Goal: Task Accomplishment & Management: Manage account settings

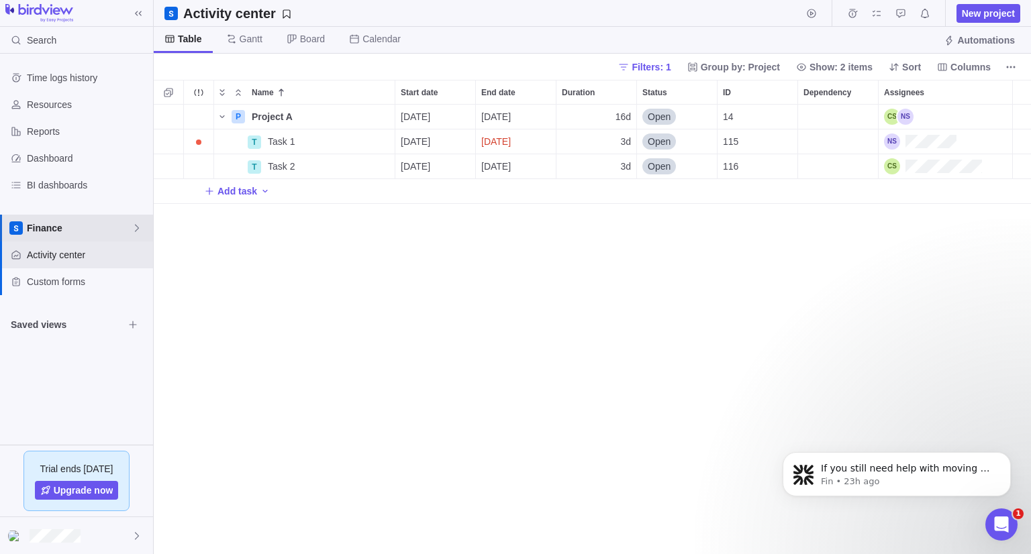
click at [61, 231] on span "Finance" at bounding box center [79, 227] width 105 height 13
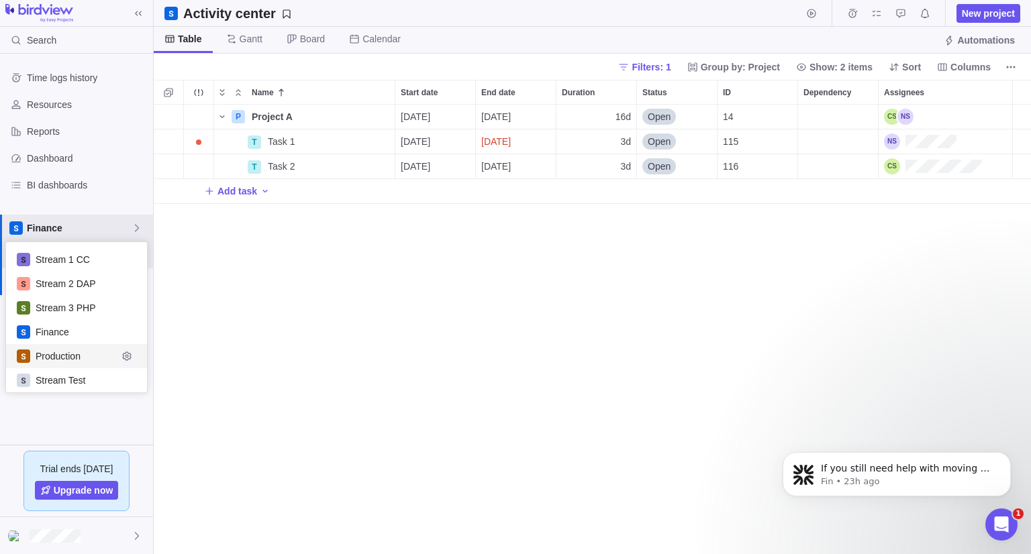
scroll to position [30, 0]
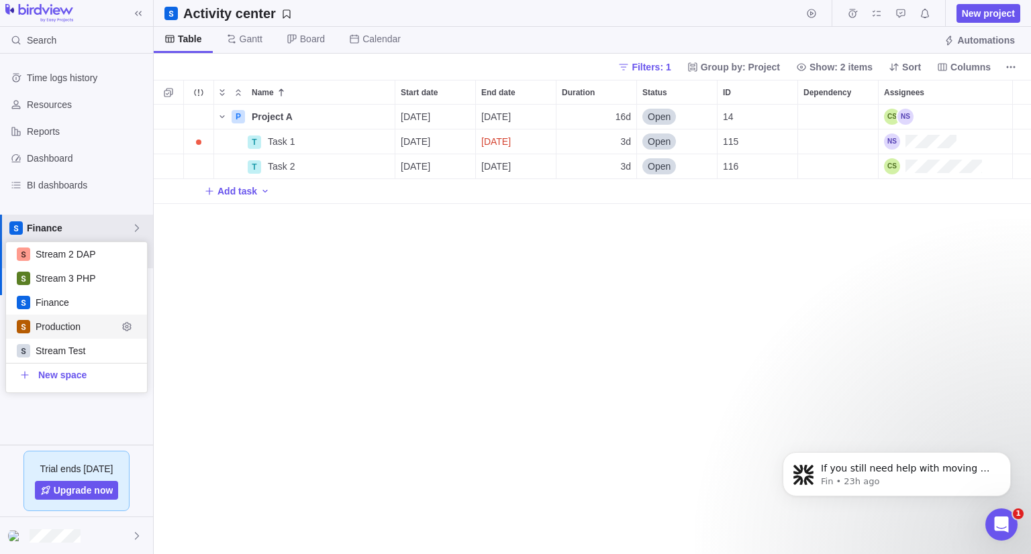
click at [87, 348] on span "Stream Test" at bounding box center [86, 350] width 101 height 13
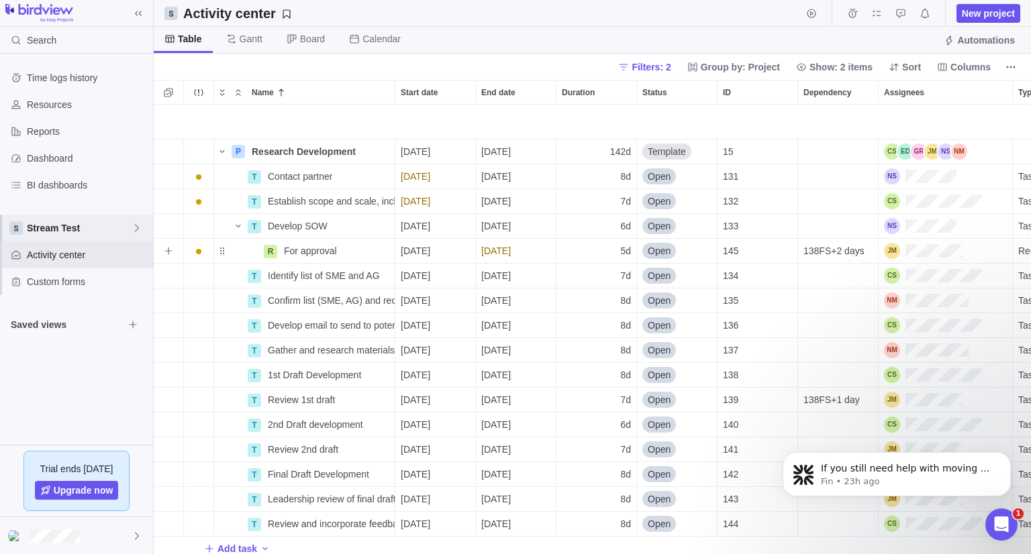
scroll to position [56, 0]
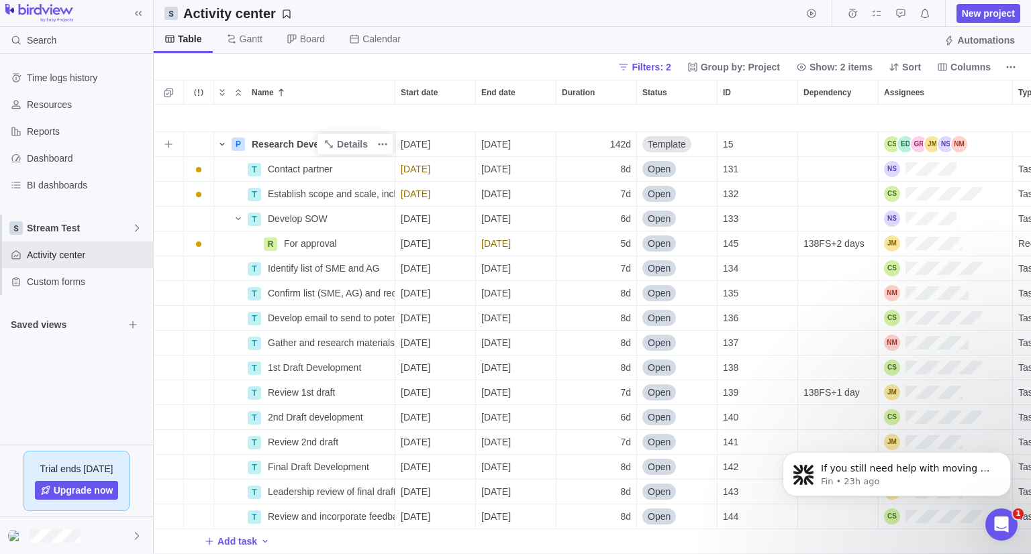
click at [225, 139] on icon "Name" at bounding box center [222, 144] width 11 height 11
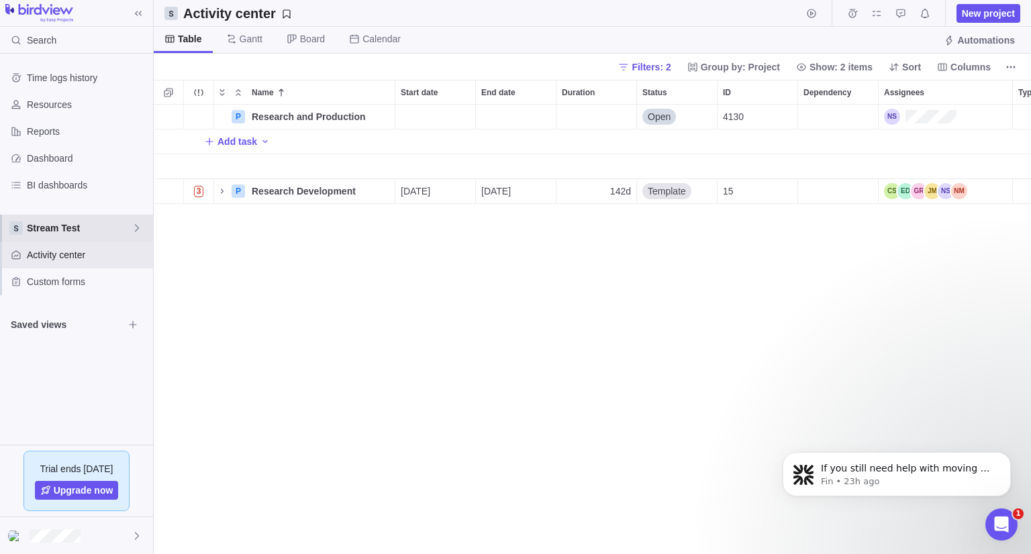
click at [64, 236] on div "Stream Test" at bounding box center [76, 228] width 153 height 27
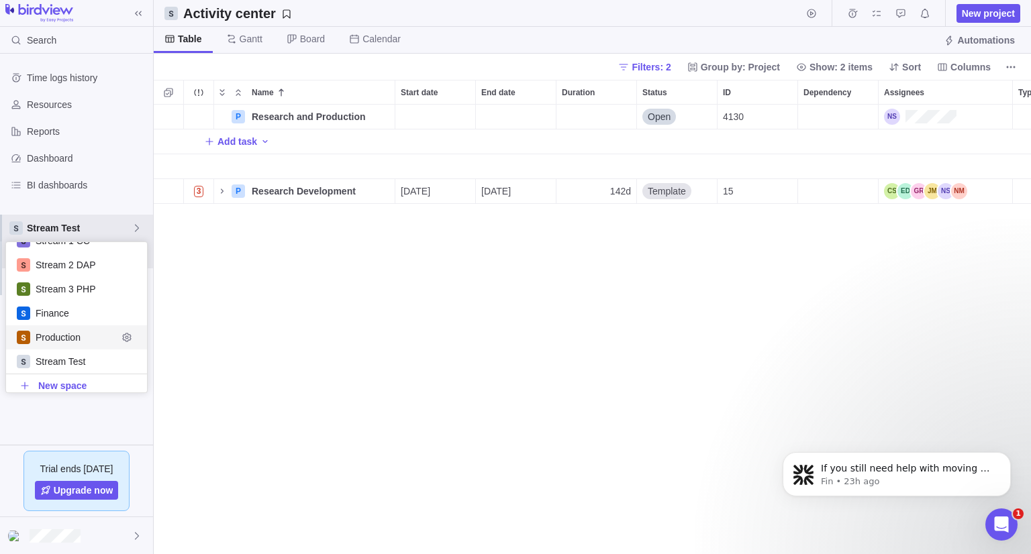
scroll to position [30, 0]
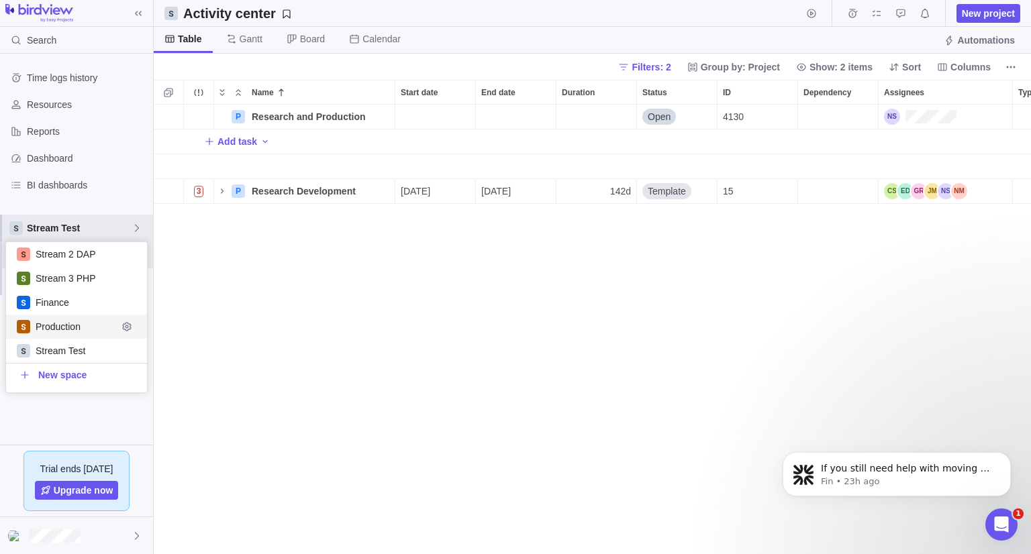
click at [86, 321] on span "Production" at bounding box center [77, 326] width 82 height 13
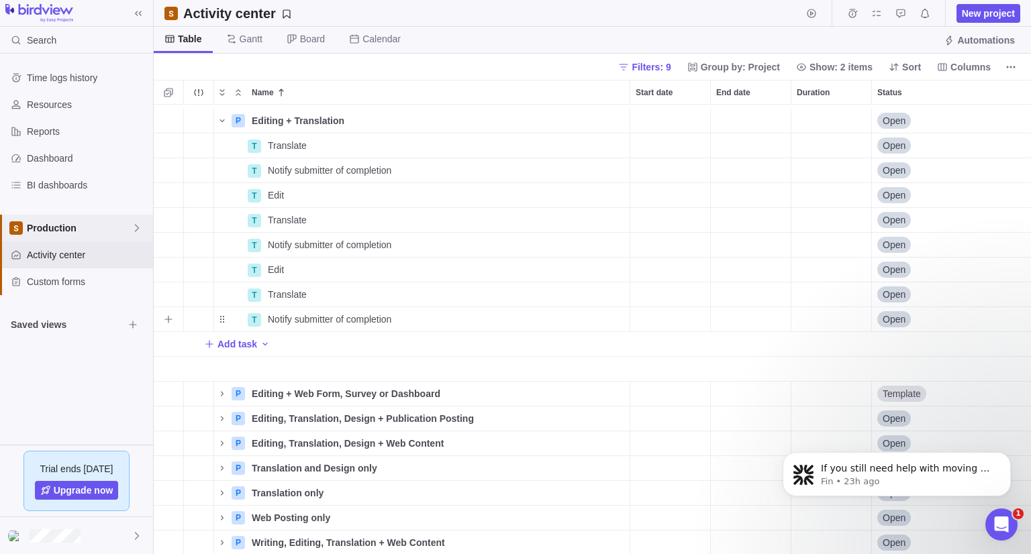
scroll to position [32, 0]
click at [90, 44] on div "Search" at bounding box center [76, 40] width 153 height 27
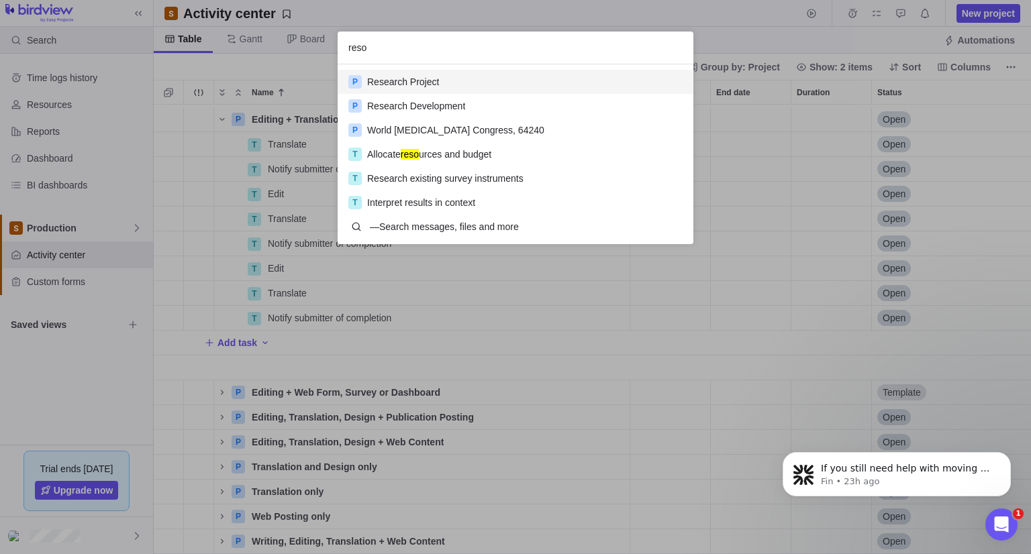
scroll to position [169, 345]
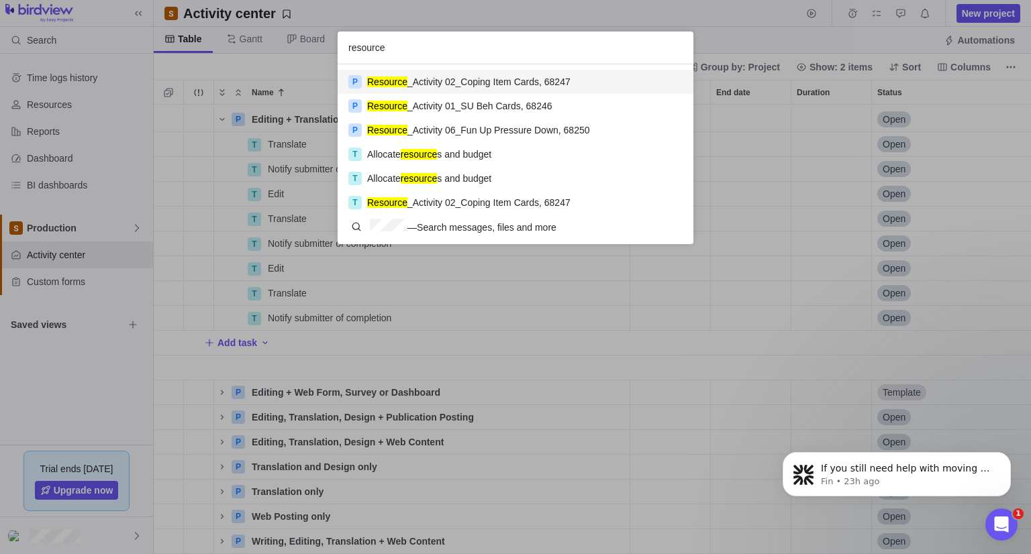
type input "resource"
click at [574, 18] on div "resource P Resource _Activity 02_Coping Item Cards, 68247 P Resource _Activity …" at bounding box center [515, 277] width 1031 height 554
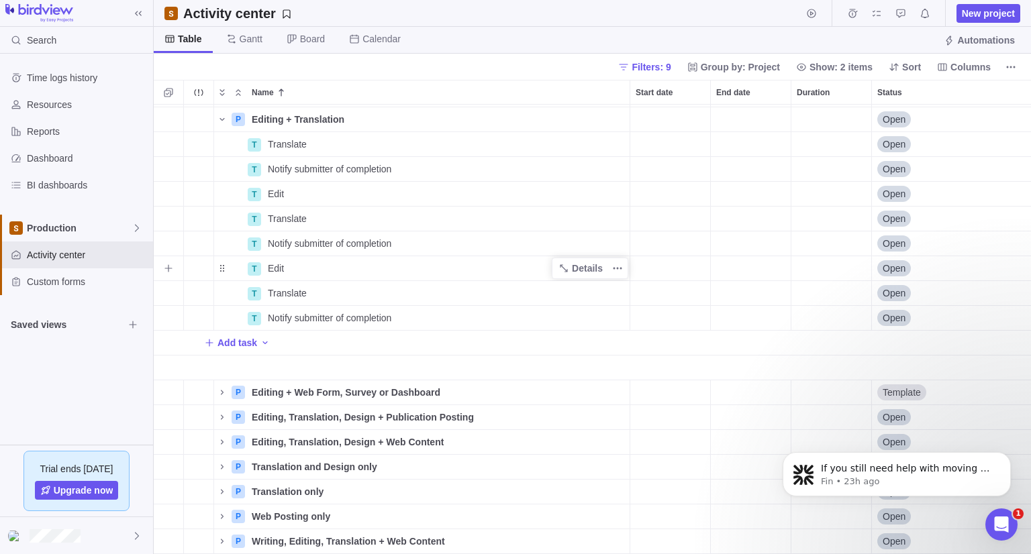
scroll to position [0, 0]
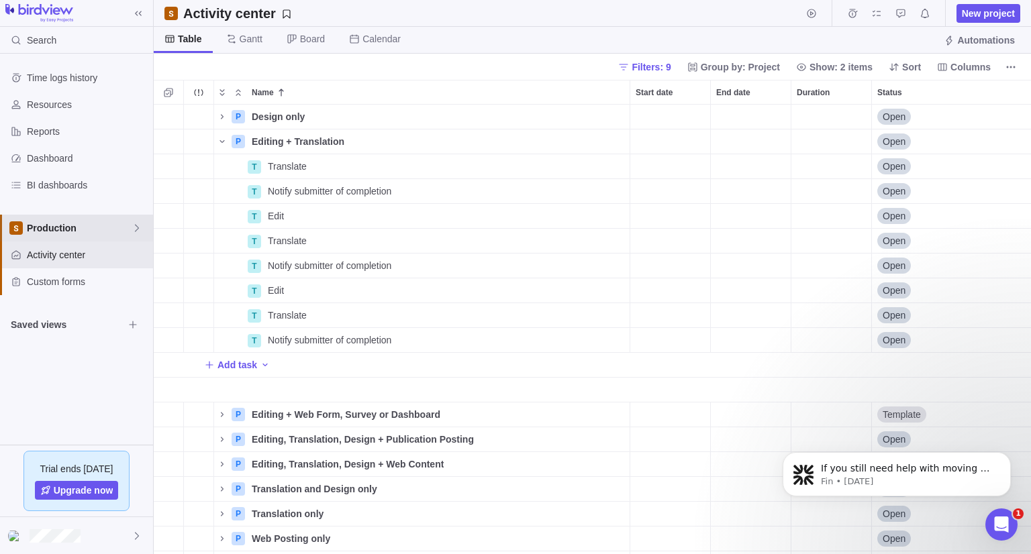
click at [78, 237] on div "Production" at bounding box center [76, 228] width 153 height 27
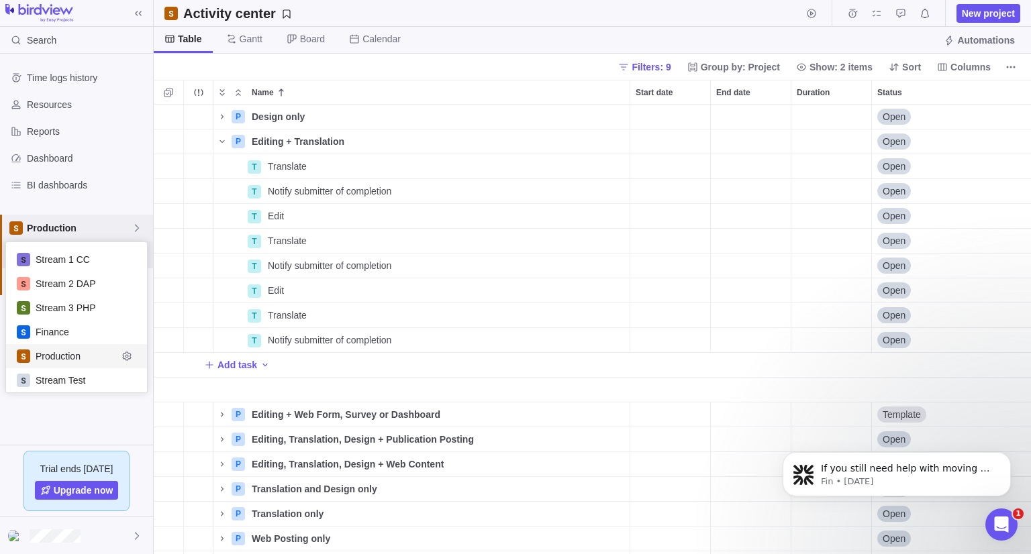
scroll to position [140, 131]
click at [78, 232] on span "Production" at bounding box center [79, 227] width 105 height 13
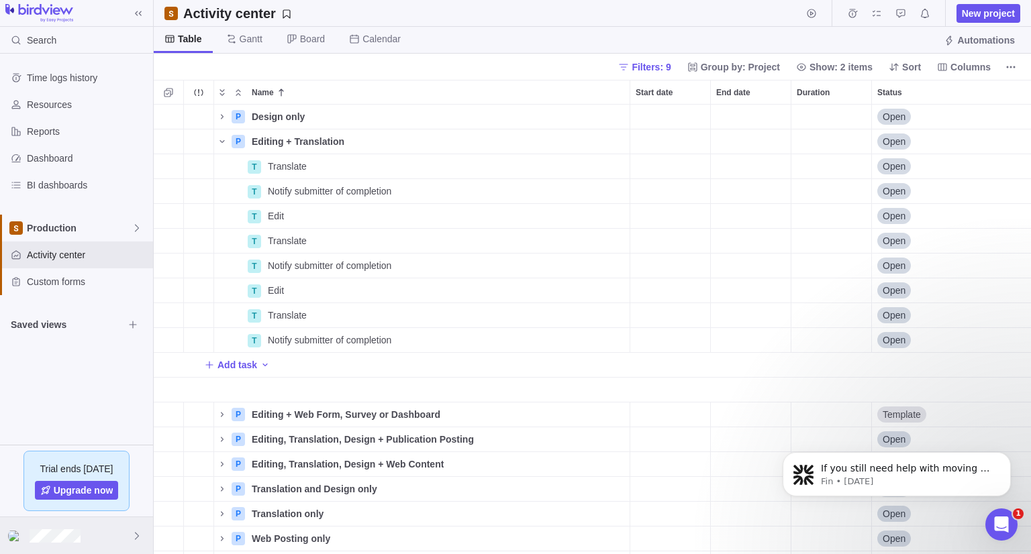
click at [95, 530] on div at bounding box center [76, 535] width 153 height 37
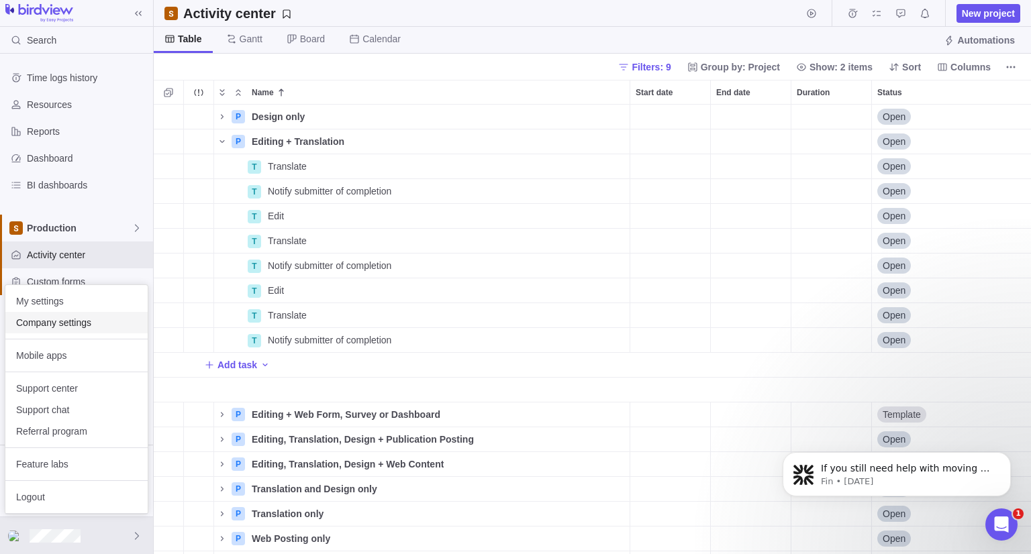
click at [91, 327] on span "Company settings" at bounding box center [76, 322] width 121 height 13
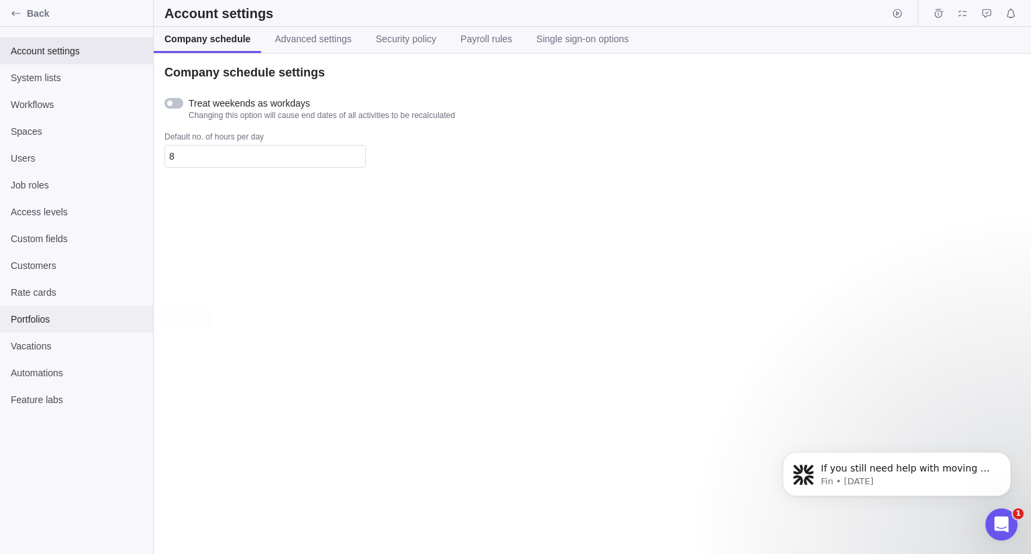
click at [74, 317] on span "Portfolios" at bounding box center [77, 319] width 132 height 13
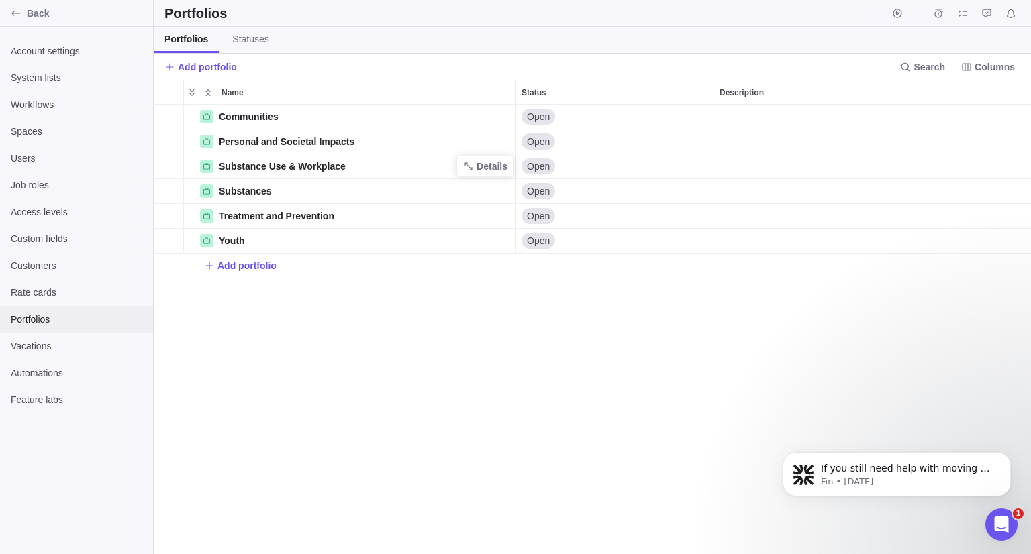
scroll to position [439, 867]
click at [257, 266] on span "Add portfolio" at bounding box center [246, 265] width 59 height 13
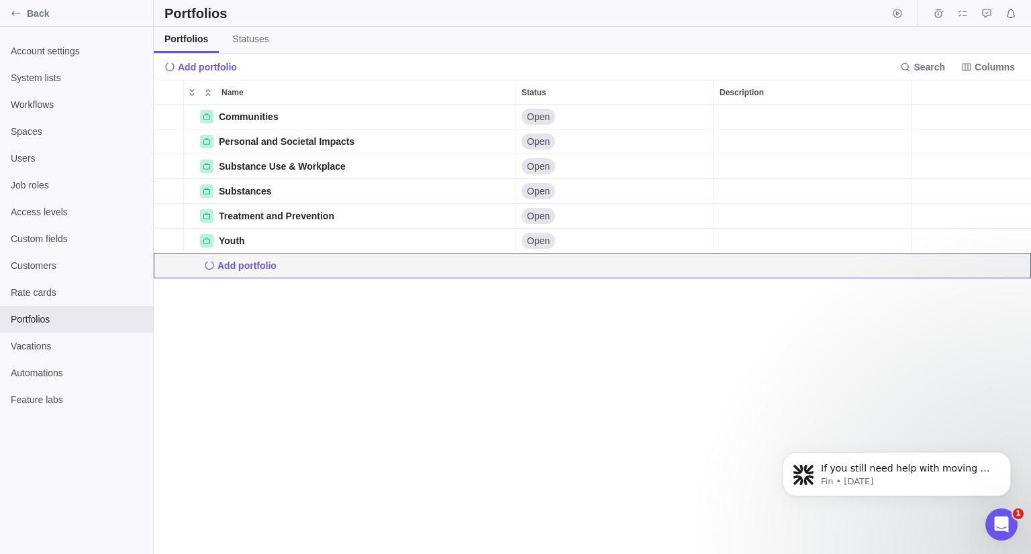
scroll to position [11, 10]
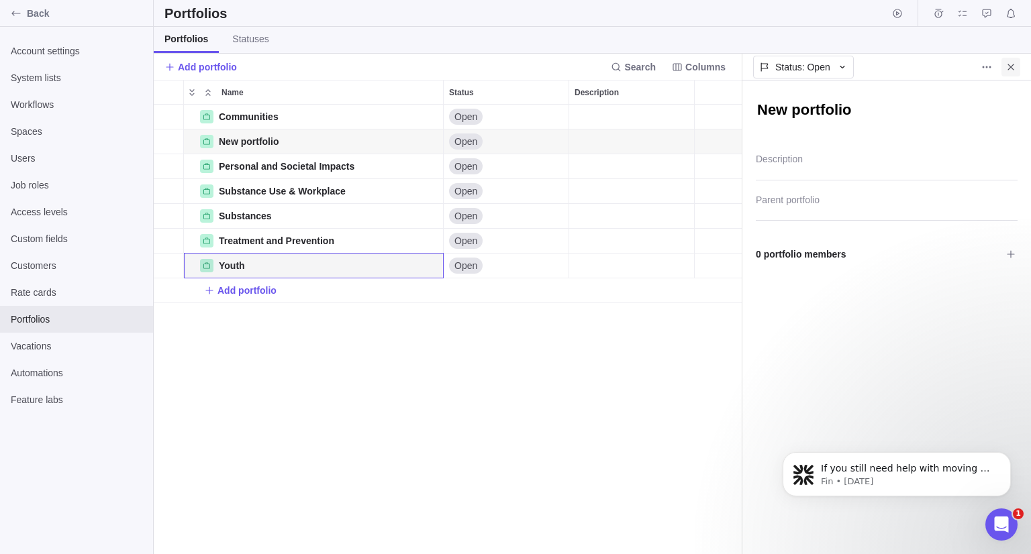
click at [1014, 67] on icon "Close" at bounding box center [1010, 67] width 11 height 11
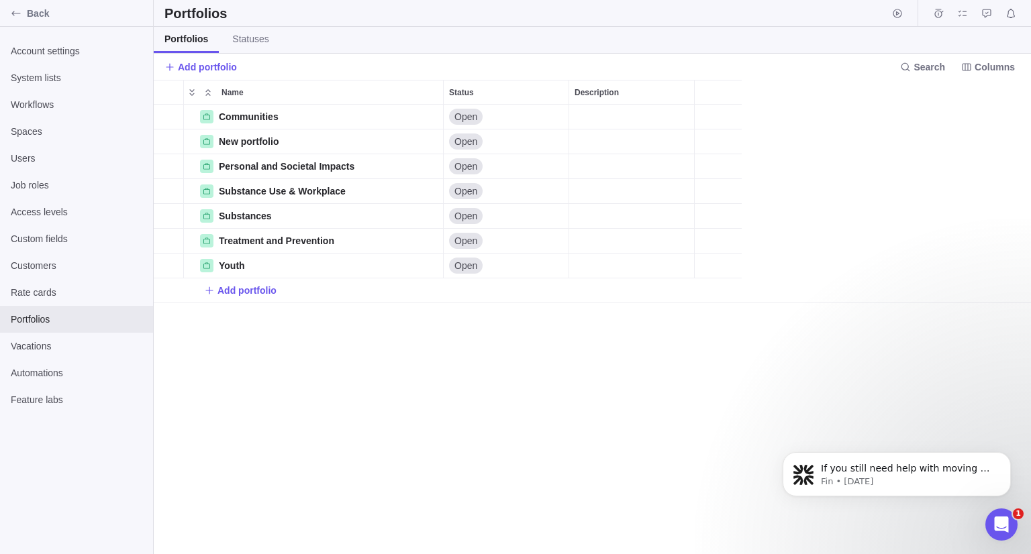
scroll to position [439, 867]
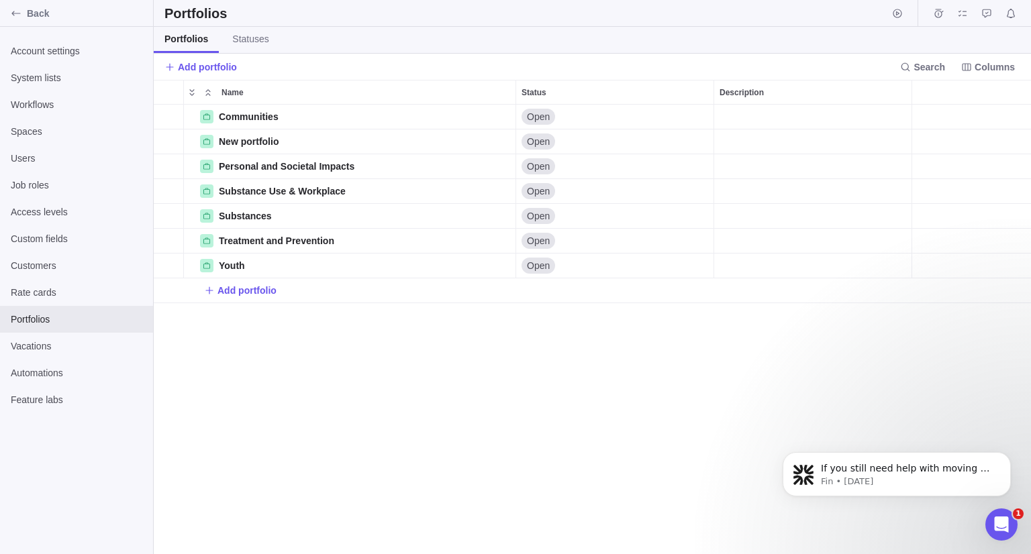
click at [166, 93] on div at bounding box center [169, 92] width 30 height 23
click at [482, 264] on span "Details" at bounding box center [491, 265] width 31 height 13
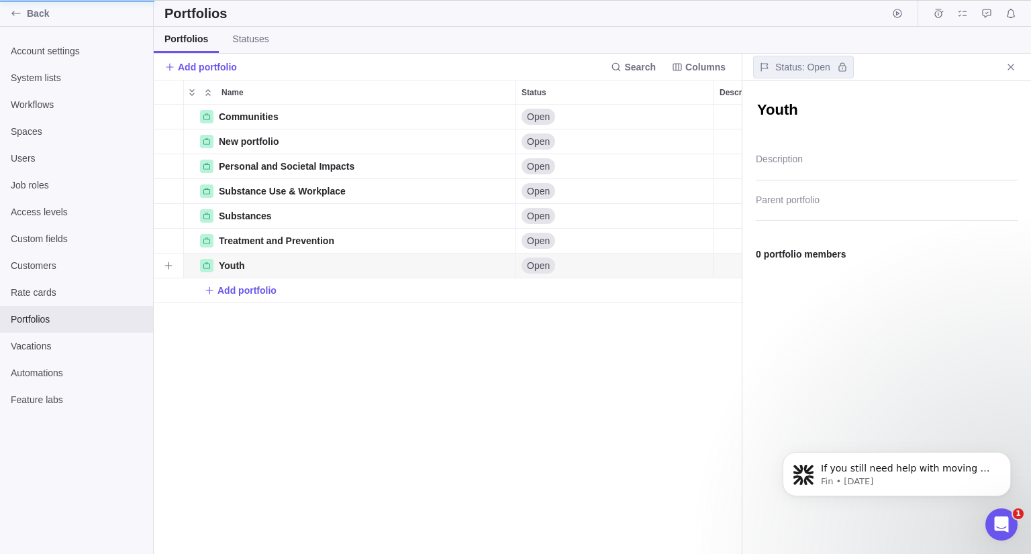
scroll to position [11, 10]
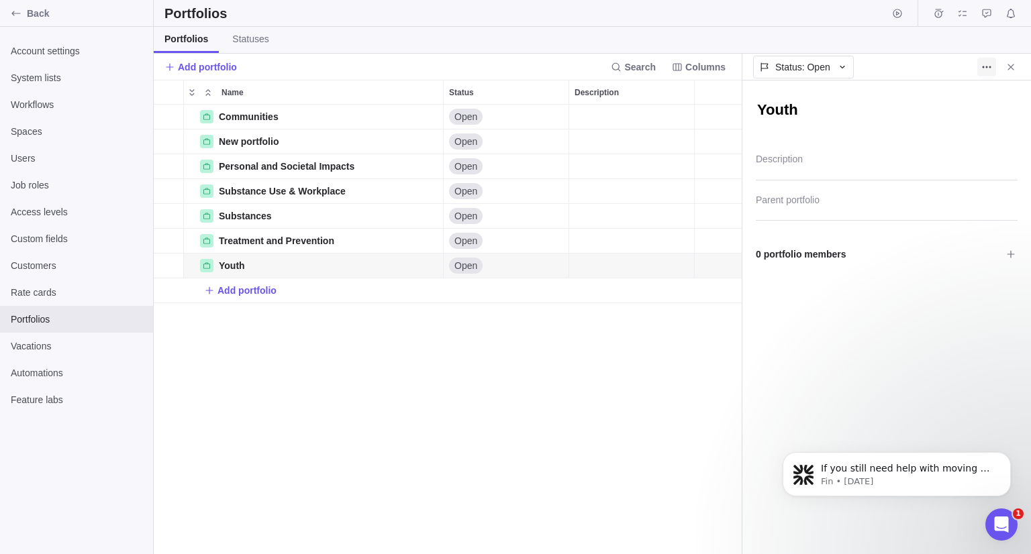
click at [993, 68] on span "More actions" at bounding box center [986, 67] width 19 height 19
click at [997, 100] on span "Delete" at bounding box center [1001, 95] width 27 height 13
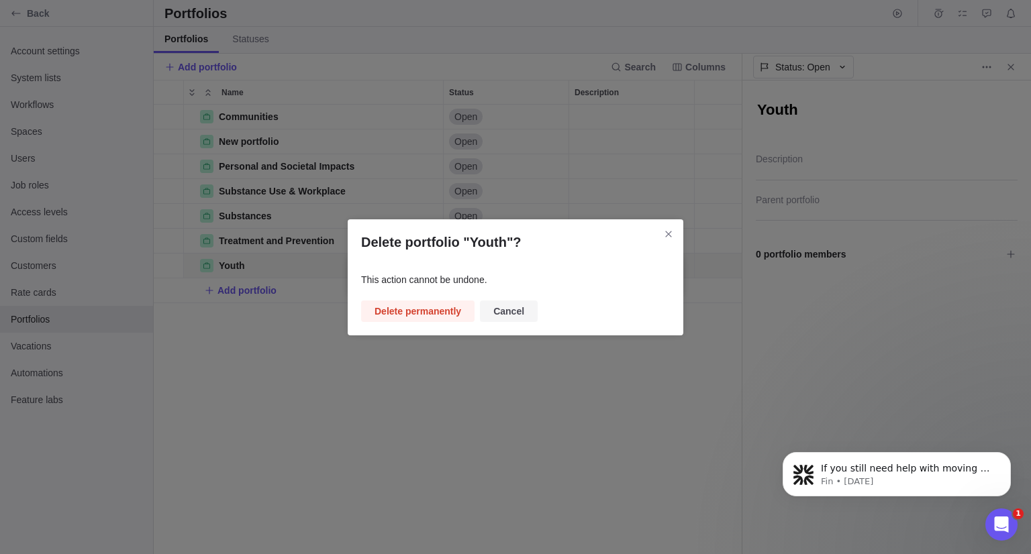
click at [497, 311] on span "Cancel" at bounding box center [508, 311] width 31 height 16
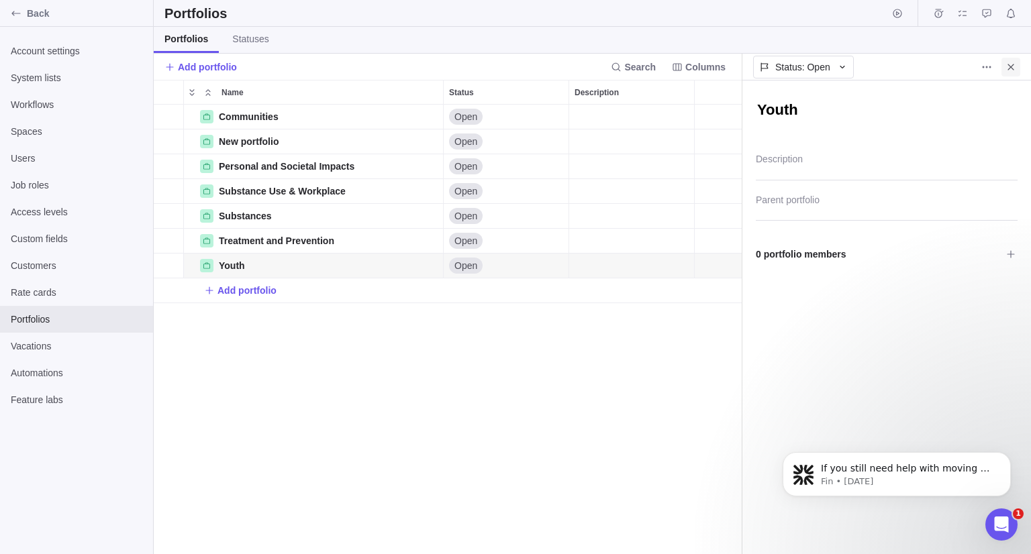
click at [1012, 64] on icon "Close" at bounding box center [1010, 67] width 11 height 11
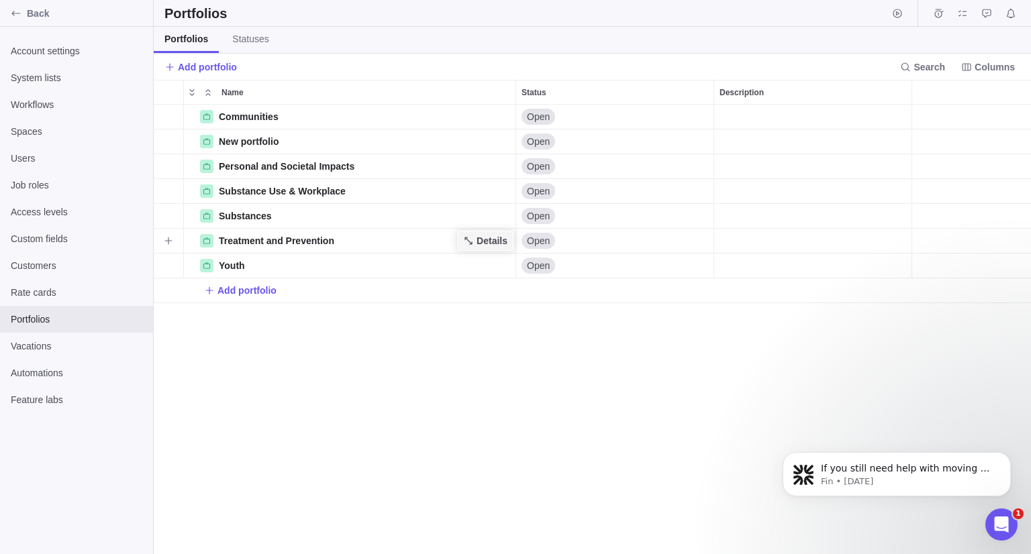
click at [492, 234] on span "Details" at bounding box center [491, 240] width 31 height 13
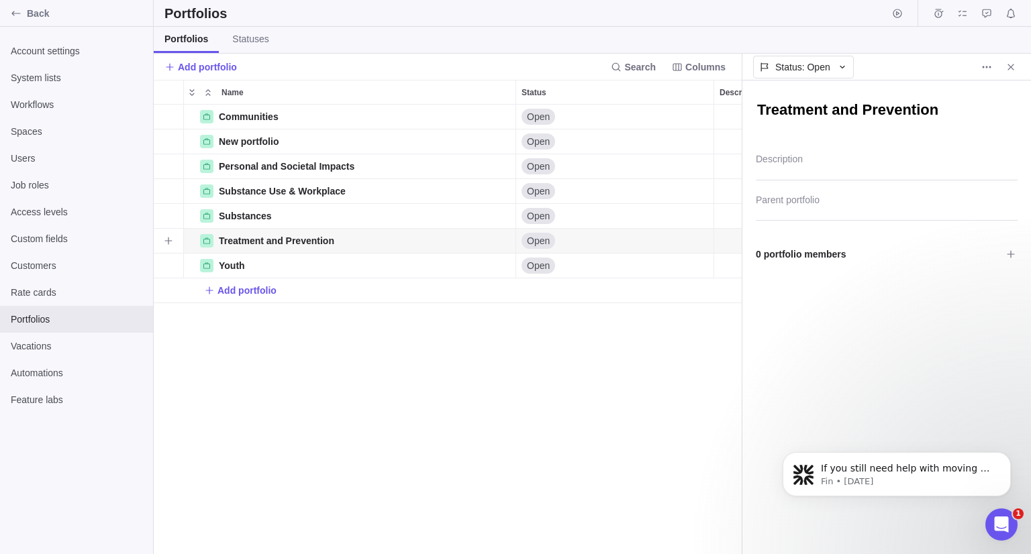
scroll to position [11, 10]
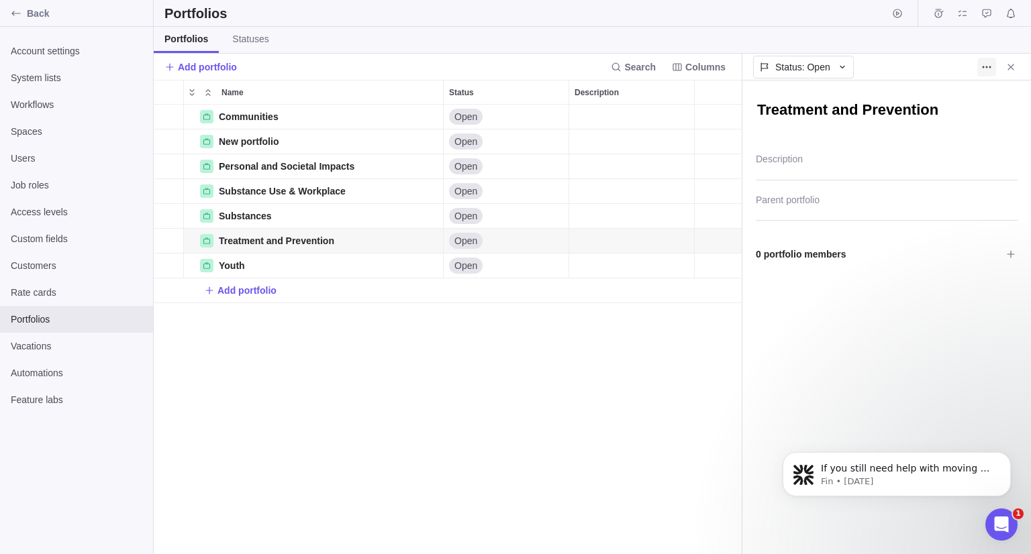
click at [988, 68] on icon "More actions" at bounding box center [986, 67] width 11 height 11
click at [996, 105] on div "Delete" at bounding box center [1002, 95] width 48 height 21
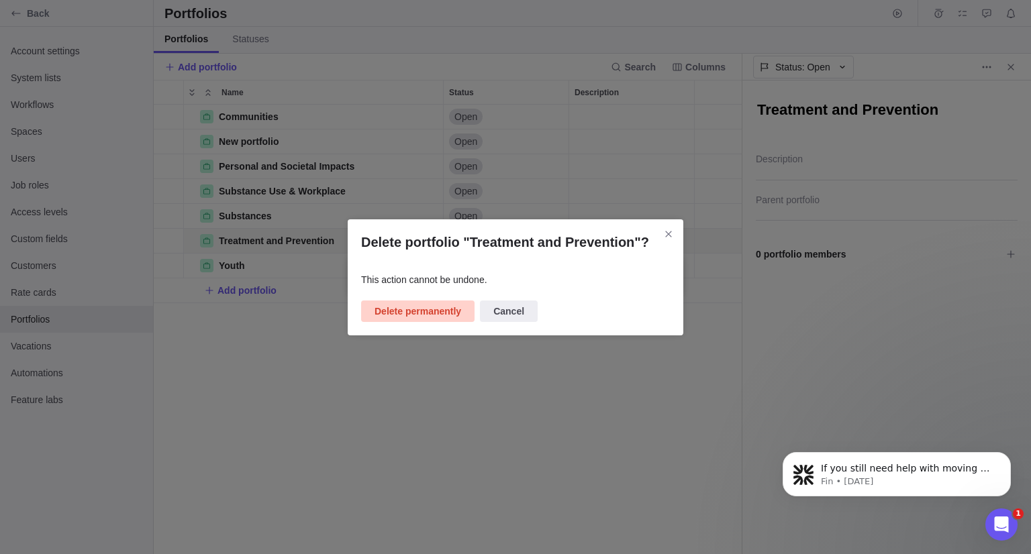
click at [410, 316] on span "Delete permanently" at bounding box center [417, 311] width 87 height 16
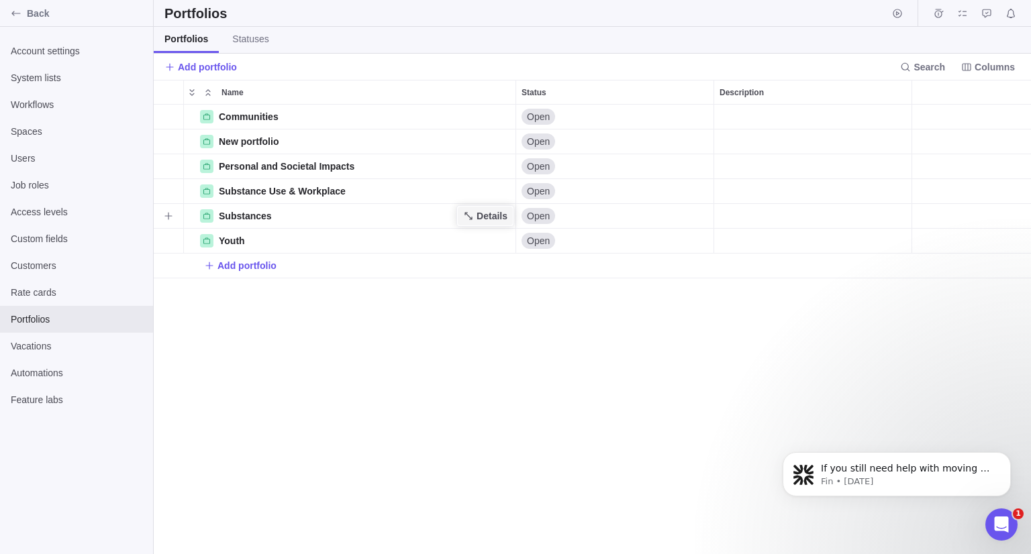
click at [493, 215] on span "Details" at bounding box center [491, 215] width 31 height 13
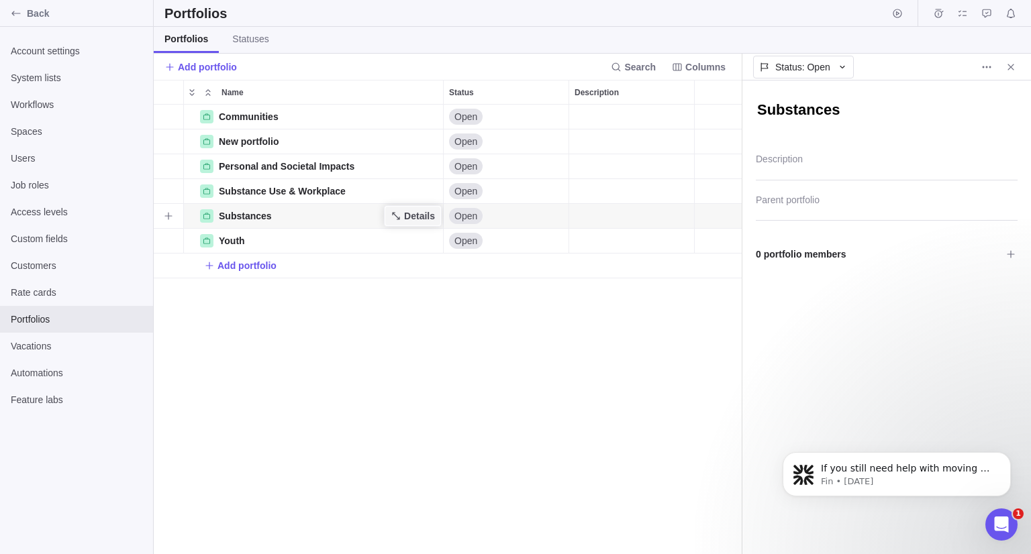
scroll to position [11, 10]
click at [972, 70] on div at bounding box center [996, 67] width 48 height 19
click at [985, 68] on icon "More actions" at bounding box center [986, 67] width 11 height 11
click at [993, 102] on div "Delete" at bounding box center [1002, 95] width 48 height 21
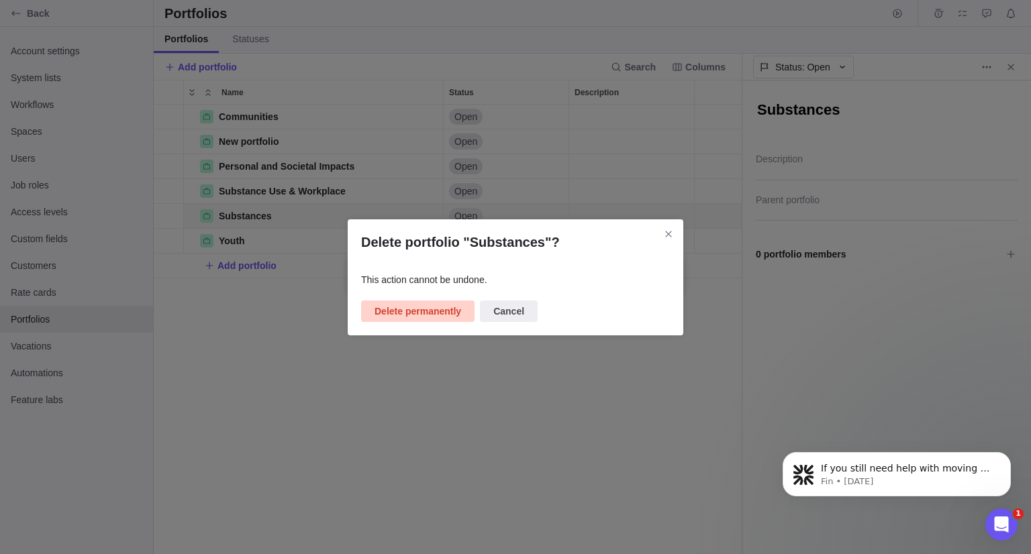
click at [431, 309] on span "Delete permanently" at bounding box center [417, 311] width 87 height 16
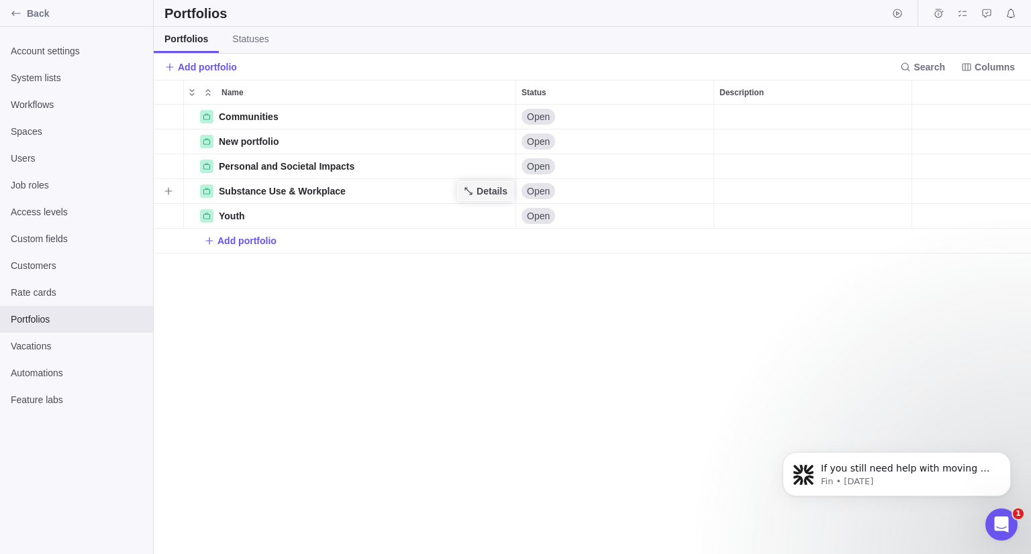
click at [486, 191] on span "Details" at bounding box center [491, 191] width 31 height 13
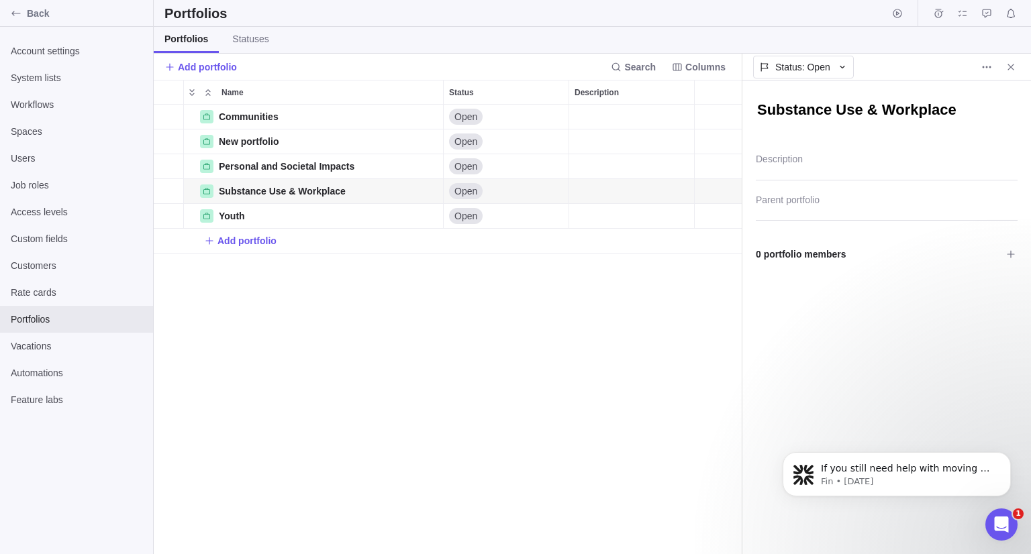
drag, startPoint x: 981, startPoint y: 65, endPoint x: 981, endPoint y: 76, distance: 10.7
click at [981, 66] on icon "More actions" at bounding box center [986, 67] width 11 height 11
click at [983, 104] on div "Delete" at bounding box center [1002, 95] width 48 height 21
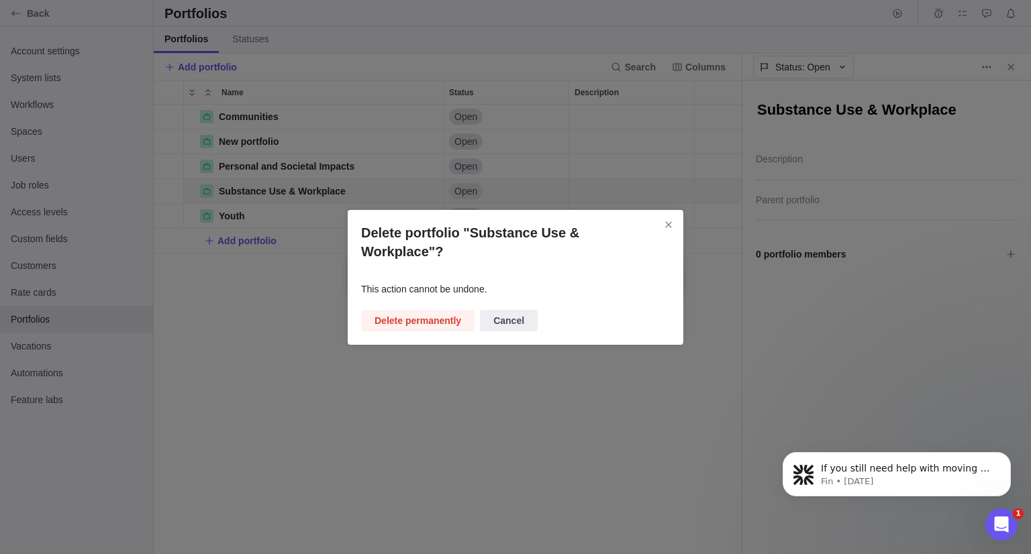
click at [437, 321] on div "Delete portfolio "Substance Use & Workplace"? This action cannot be undone. Del…" at bounding box center [515, 277] width 335 height 135
drag, startPoint x: 437, startPoint y: 301, endPoint x: 451, endPoint y: 269, distance: 34.9
click at [437, 310] on span "Delete permanently" at bounding box center [417, 320] width 113 height 21
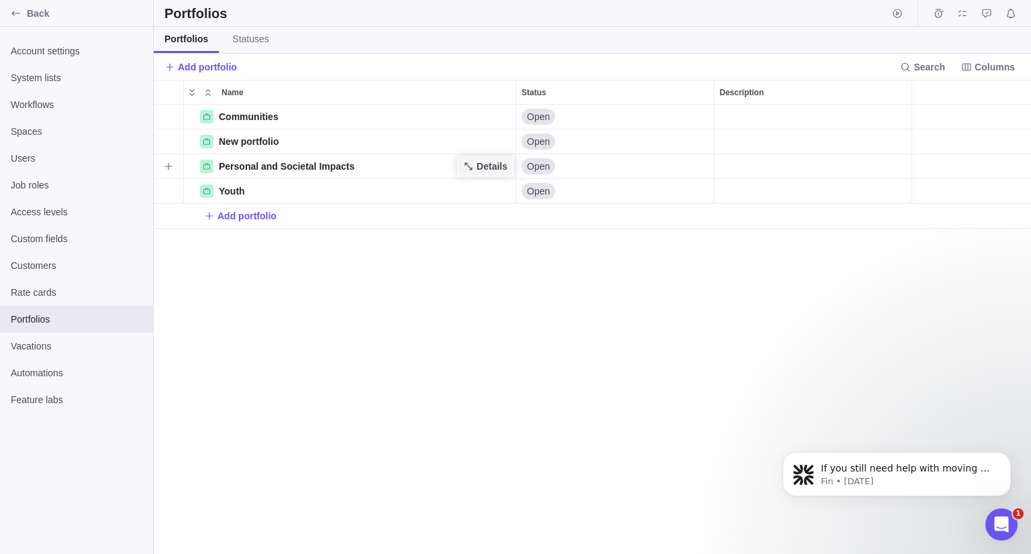
click at [488, 162] on span "Details" at bounding box center [491, 166] width 31 height 13
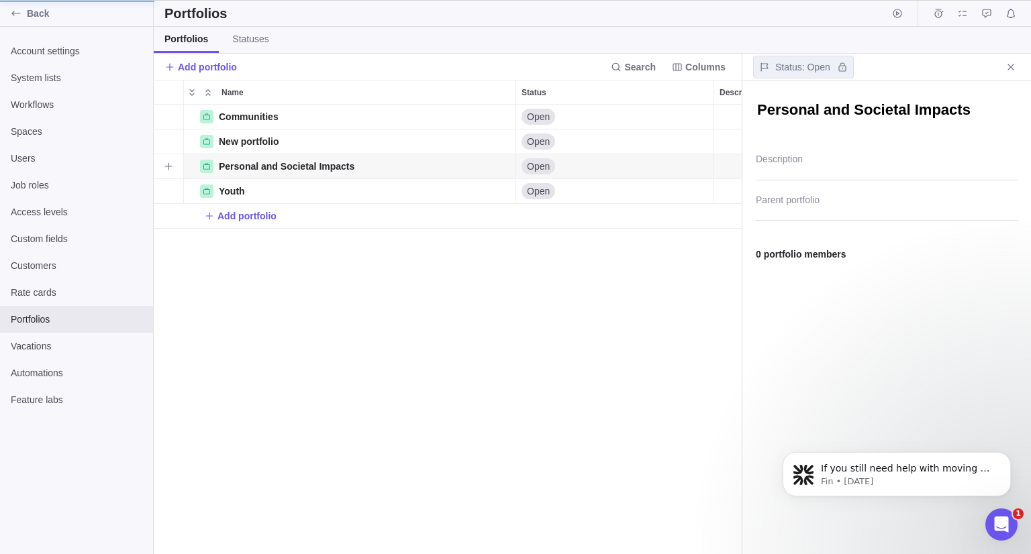
scroll to position [11, 10]
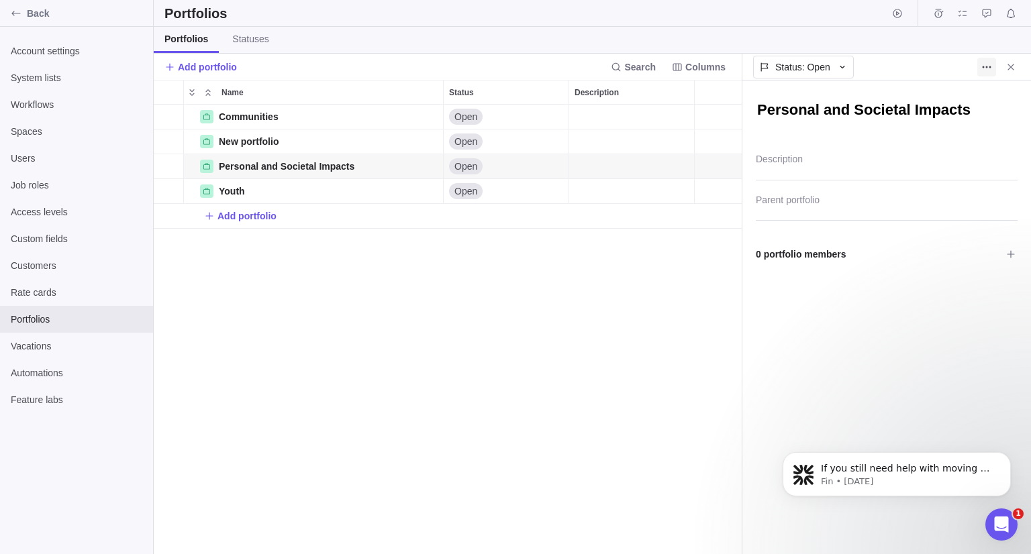
click at [981, 73] on span "More actions" at bounding box center [986, 67] width 19 height 19
click at [982, 107] on div "Delete" at bounding box center [1002, 96] width 48 height 32
click at [986, 101] on div "Delete" at bounding box center [1002, 95] width 48 height 21
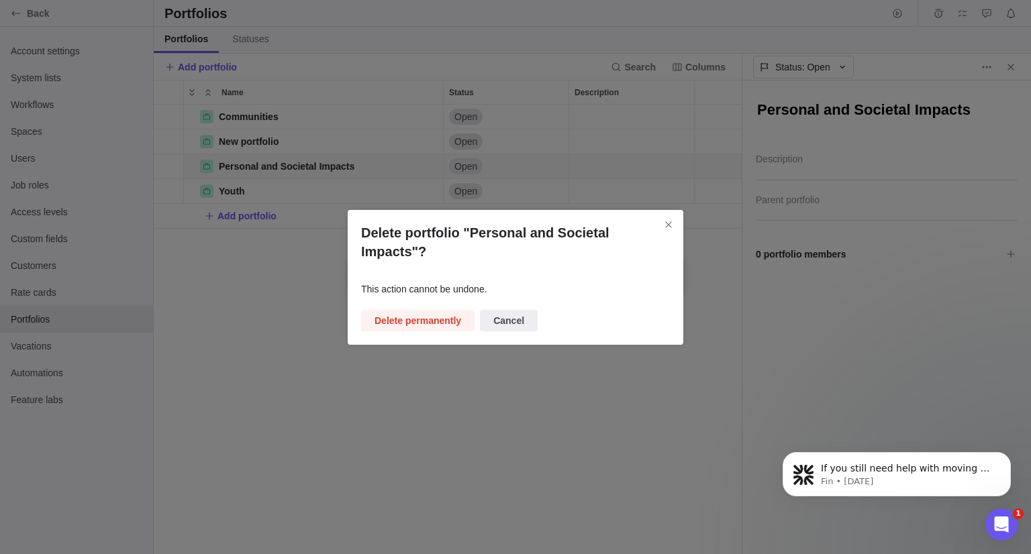
click at [410, 315] on span "Delete permanently" at bounding box center [417, 321] width 87 height 16
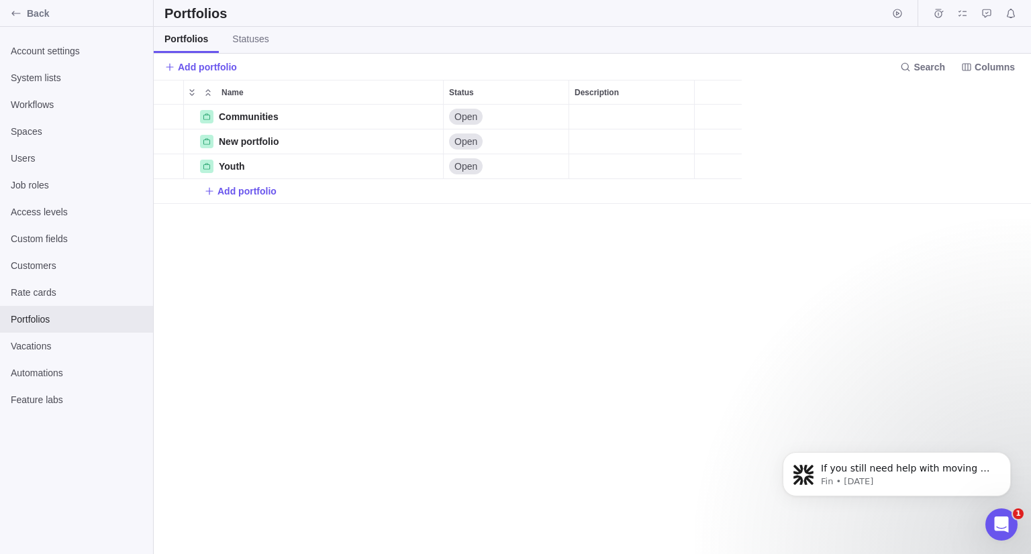
scroll to position [439, 867]
click at [490, 113] on span "Details" at bounding box center [491, 116] width 31 height 13
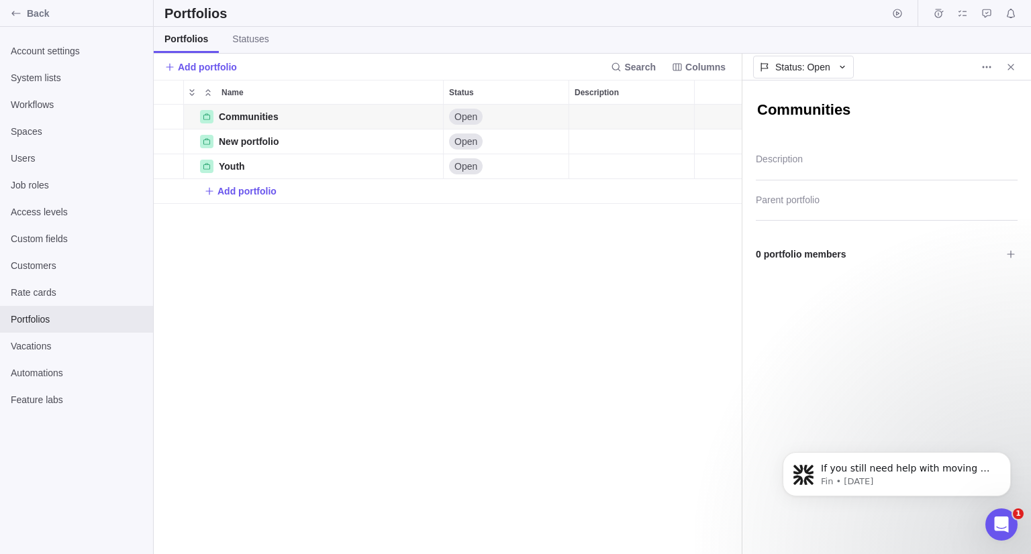
drag, startPoint x: 990, startPoint y: 65, endPoint x: 966, endPoint y: 87, distance: 32.3
click at [988, 65] on icon "More actions" at bounding box center [986, 67] width 11 height 11
click at [992, 92] on span "Delete" at bounding box center [1001, 95] width 27 height 13
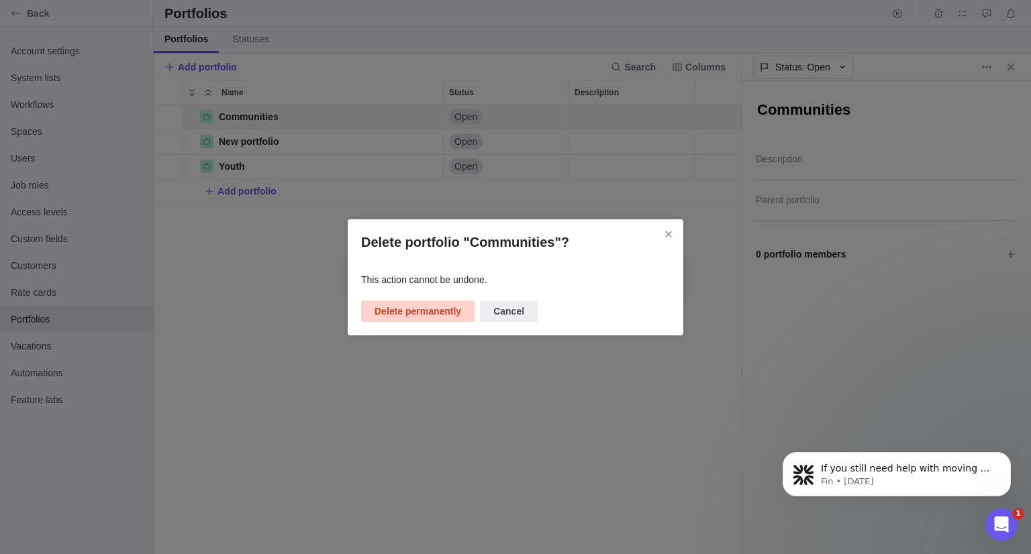
click at [436, 319] on span "Delete permanently" at bounding box center [417, 311] width 113 height 21
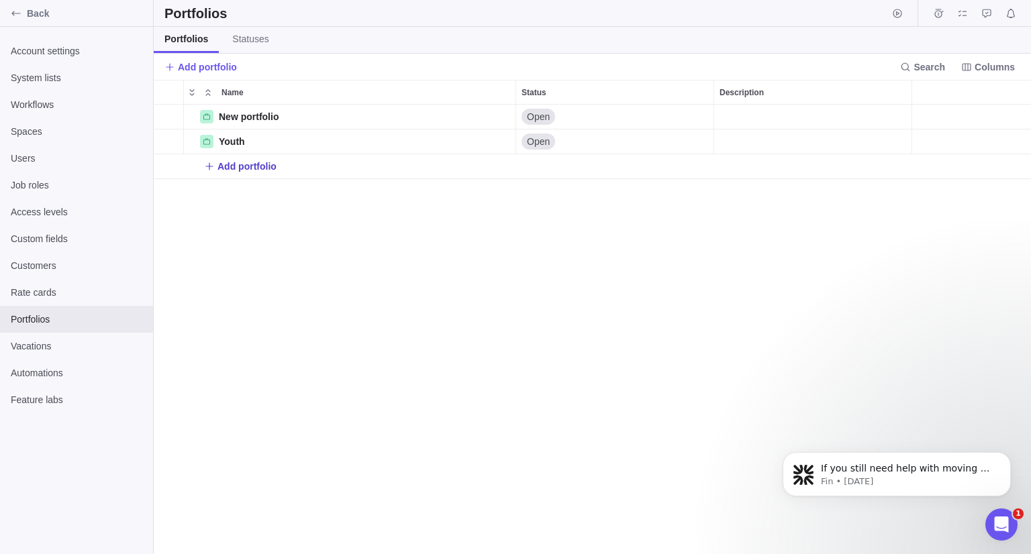
click at [251, 172] on span "Add portfolio" at bounding box center [246, 166] width 59 height 13
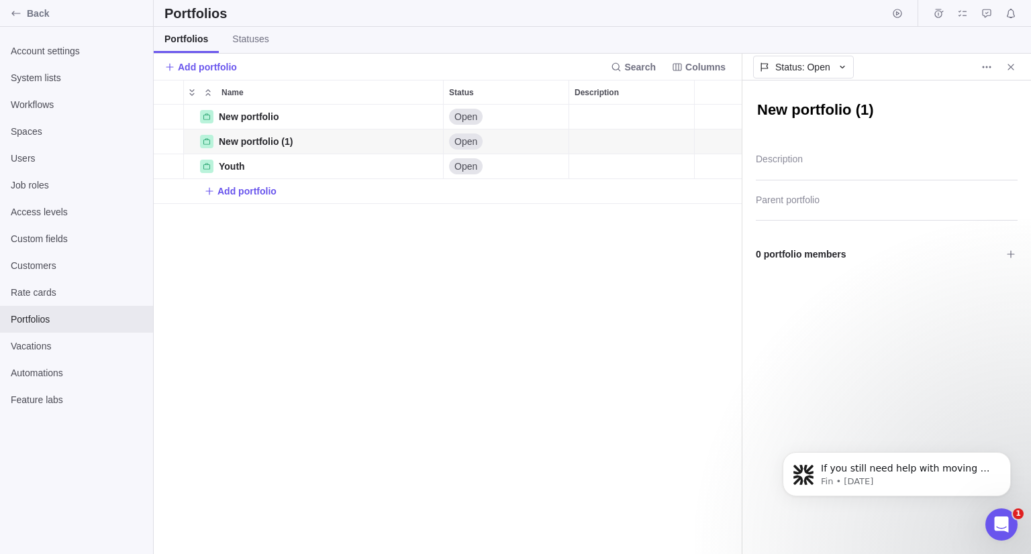
paste textarea "[EMAIL_ADDRESS][DOMAIN_NAME]"
type textarea "x"
type textarea "[EMAIL_ADDRESS][DOMAIN_NAME]"
type textarea "x"
type textarea "New portfolio (1)"
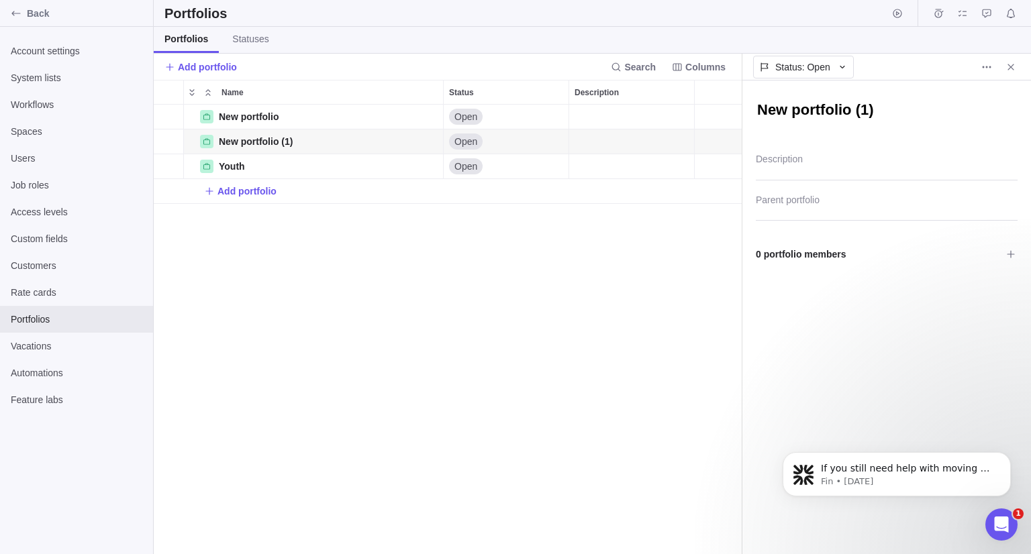
type textarea "x"
type textarea "R"
type textarea "x"
type textarea "Re"
type textarea "x"
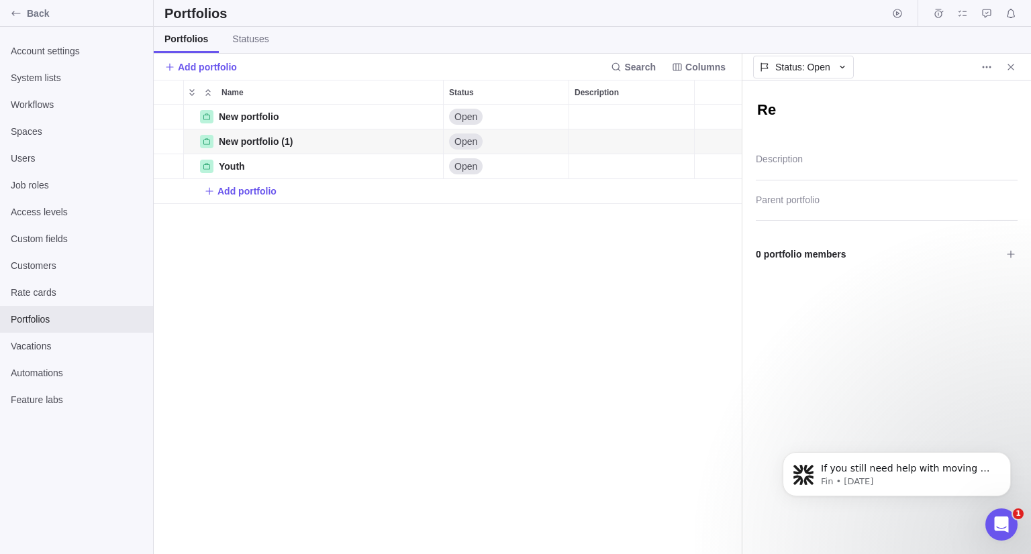
type textarea "Res"
type textarea "x"
type textarea "Rese"
type textarea "x"
type textarea "Resea"
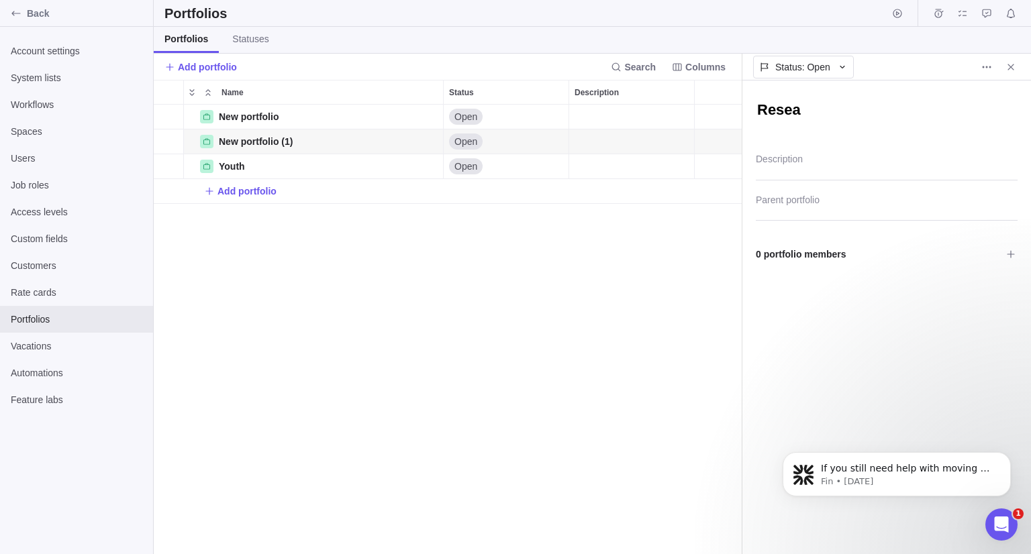
type textarea "x"
type textarea "Resear"
type textarea "x"
type textarea "Researc"
type textarea "x"
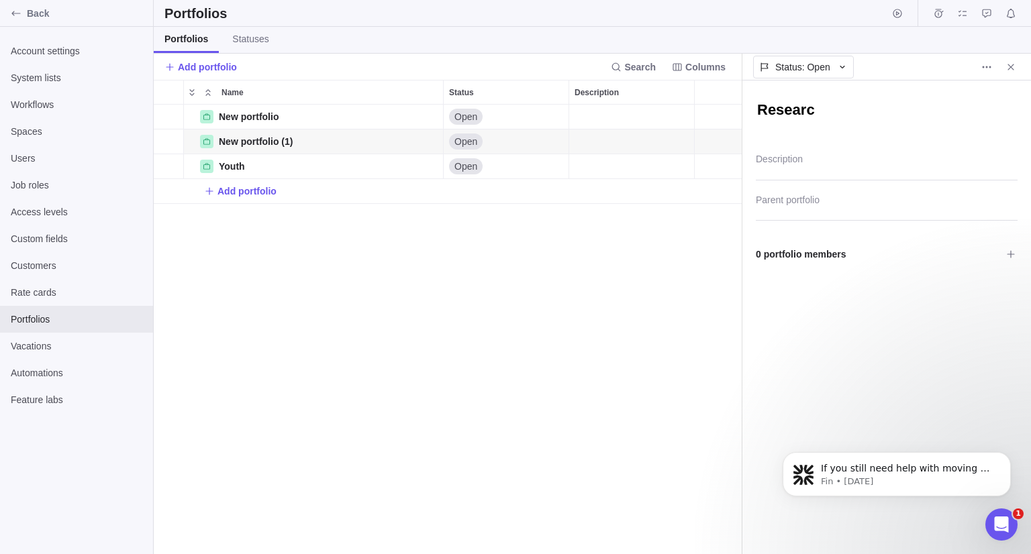
type textarea "Research"
type textarea "x"
type textarea "Research"
type textarea "x"
type textarea "Research"
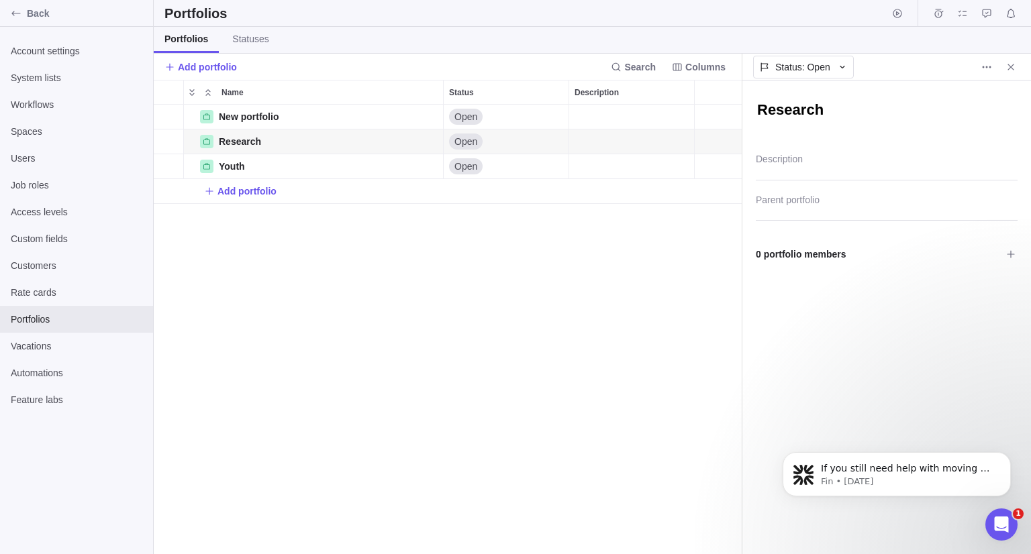
click at [841, 106] on textarea "Research" at bounding box center [887, 111] width 262 height 23
click at [841, 107] on textarea "Research" at bounding box center [887, 111] width 262 height 23
click at [840, 120] on textarea "Research" at bounding box center [887, 111] width 262 height 23
type textarea "x"
type textarea "Research"
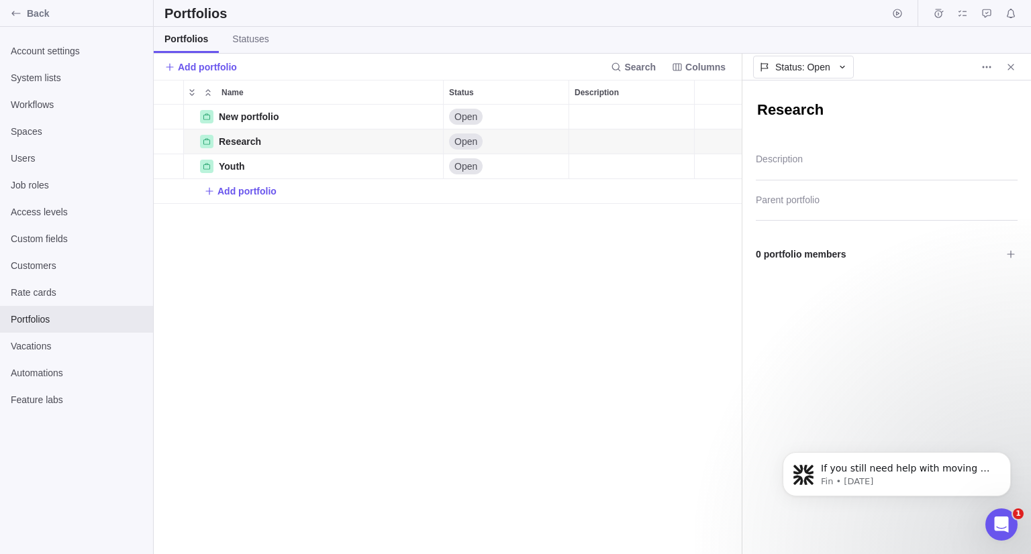
type textarea "x"
type textarea "Research D"
type textarea "x"
type textarea "Research De"
type textarea "x"
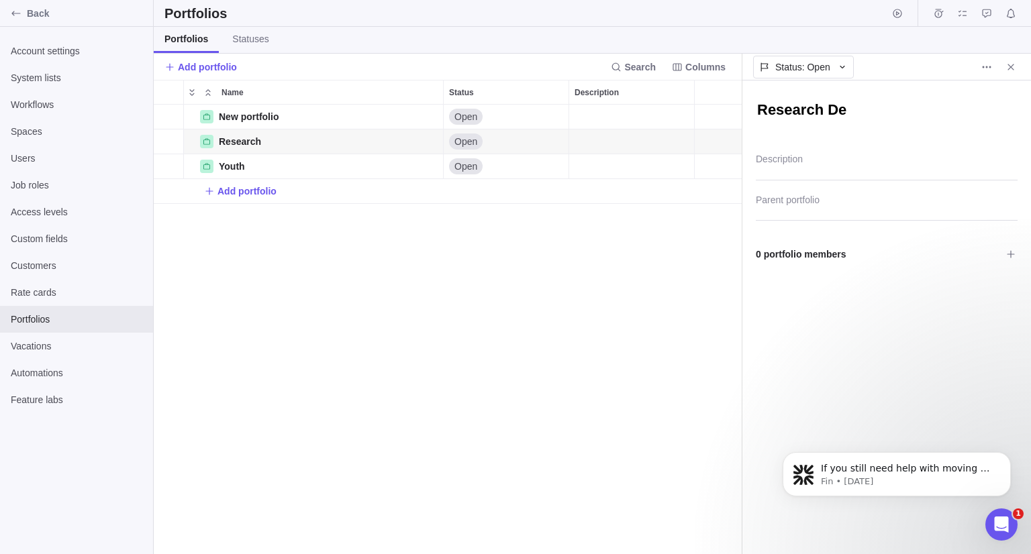
type textarea "Research Dev"
type textarea "x"
type textarea "Research Deve"
type textarea "x"
type textarea "Research Devel"
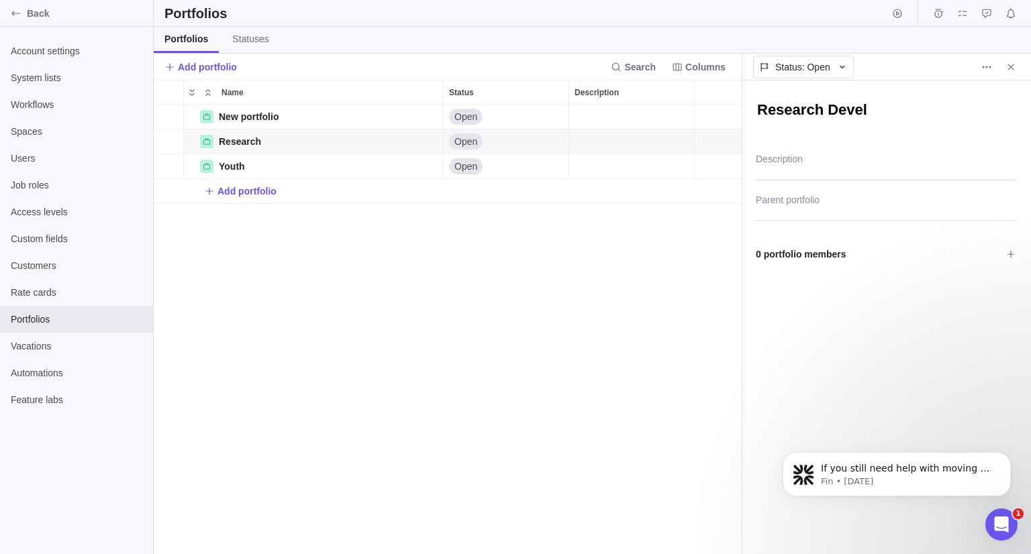
type textarea "x"
type textarea "Research Develo"
type textarea "x"
type textarea "Research Develop"
type textarea "x"
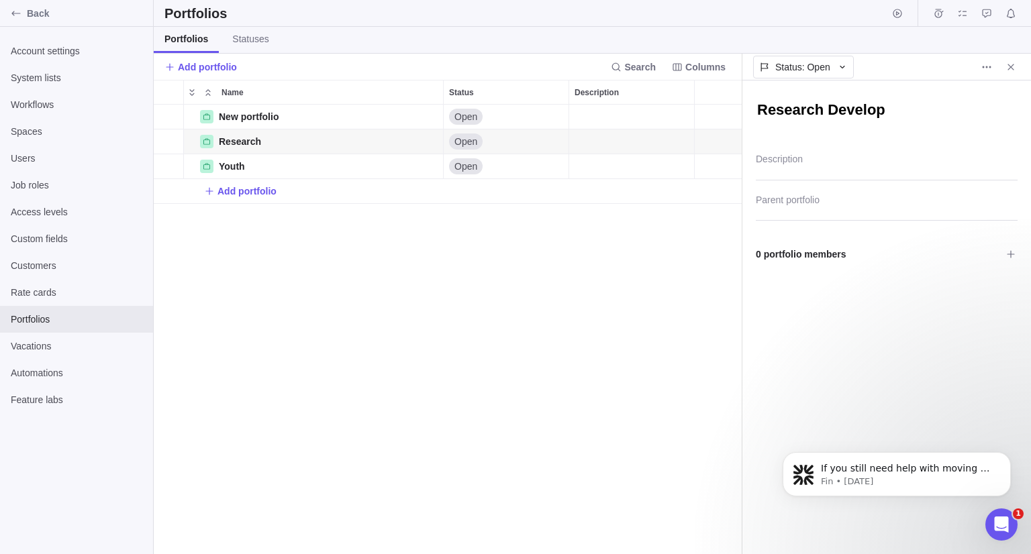
type textarea "Research Developm"
type textarea "x"
type textarea "Research Developme"
type textarea "x"
type textarea "Research Developmen"
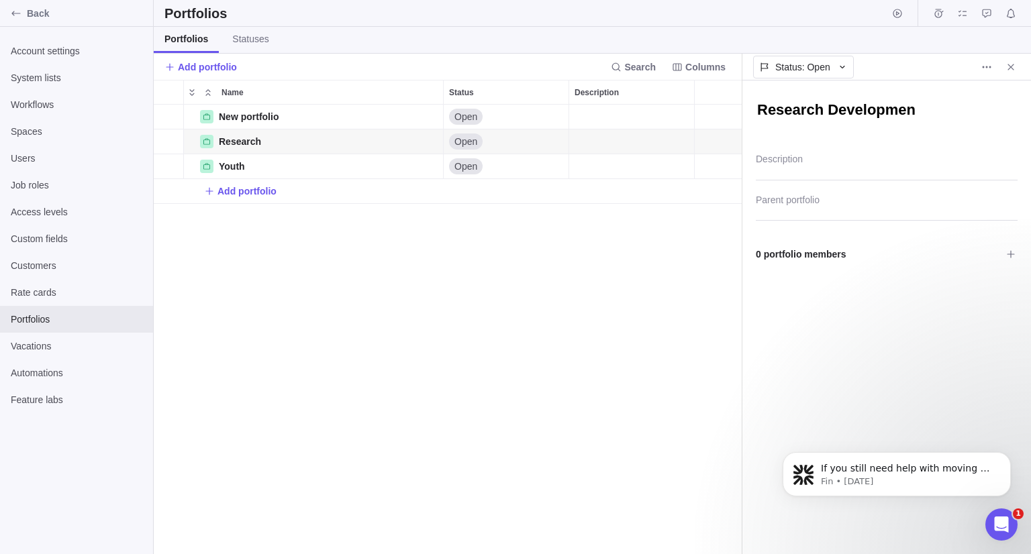
type textarea "x"
type textarea "Research Development"
type textarea "x"
click at [647, 299] on div "New portfolio Details Open Research Details Open Youth Details Open Add portfol…" at bounding box center [448, 330] width 588 height 450
click at [865, 250] on span "0 portfolio members" at bounding box center [879, 254] width 246 height 23
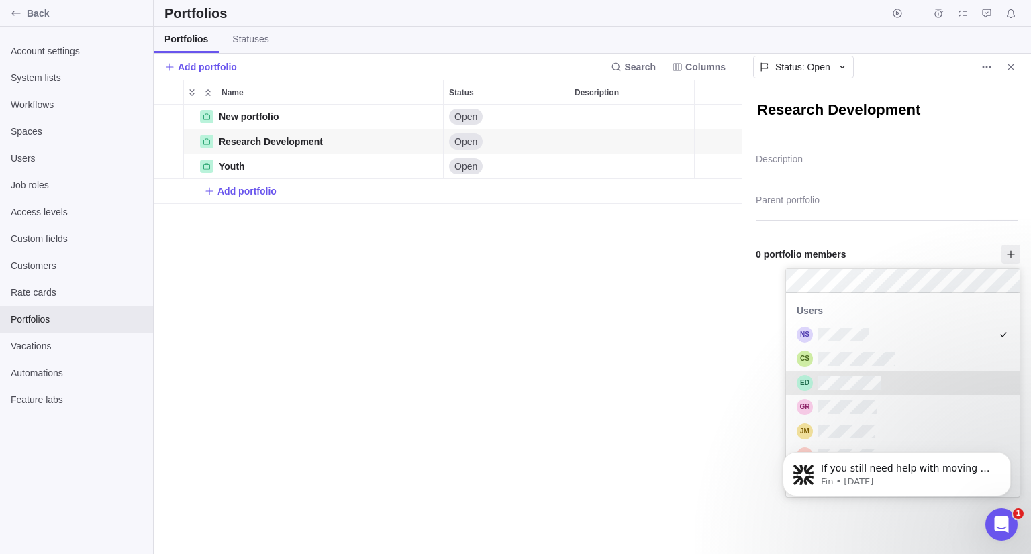
click at [864, 372] on div "grid" at bounding box center [902, 383] width 233 height 24
click at [1008, 458] on icon "Dismiss notification" at bounding box center [1006, 455] width 7 height 7
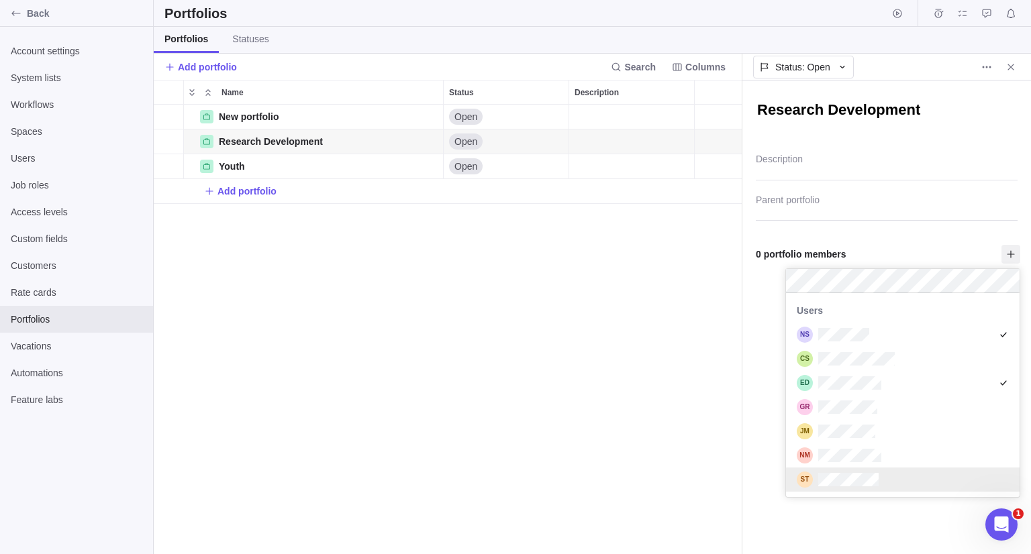
click at [894, 476] on div "grid" at bounding box center [902, 480] width 233 height 24
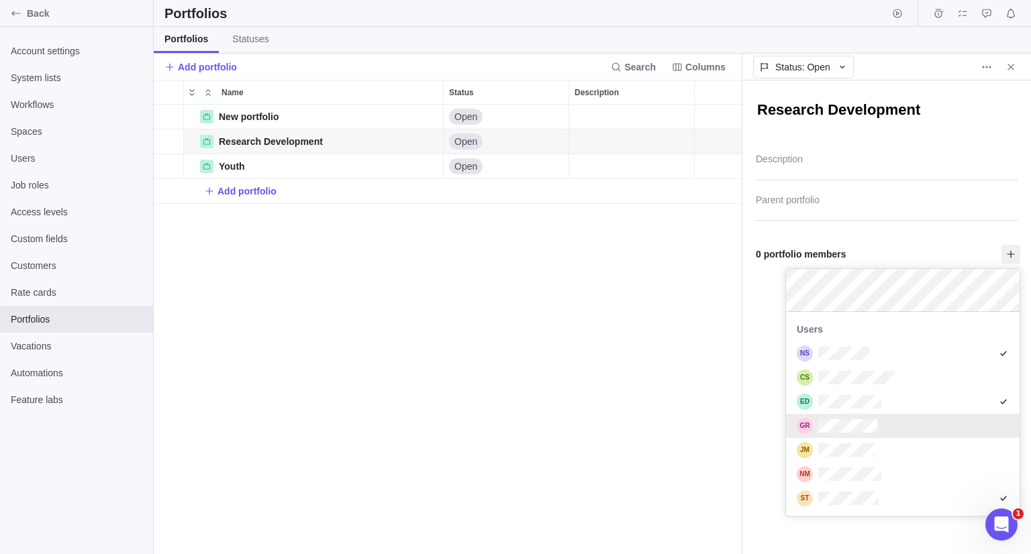
click at [932, 225] on div "Research Development Description Parent portfolio 0 portfolio members Users" at bounding box center [886, 318] width 289 height 474
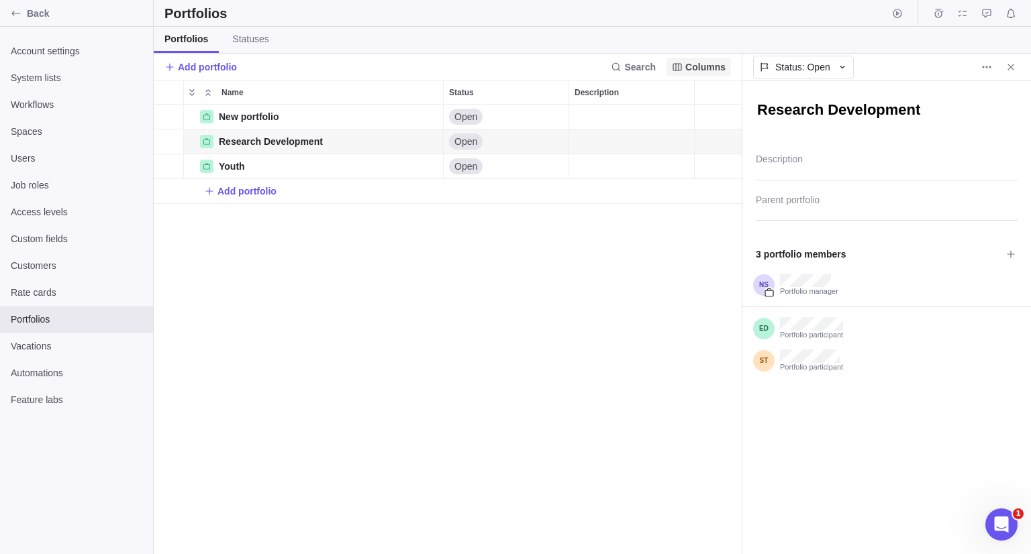
click at [1008, 71] on icon "Close" at bounding box center [1010, 67] width 11 height 11
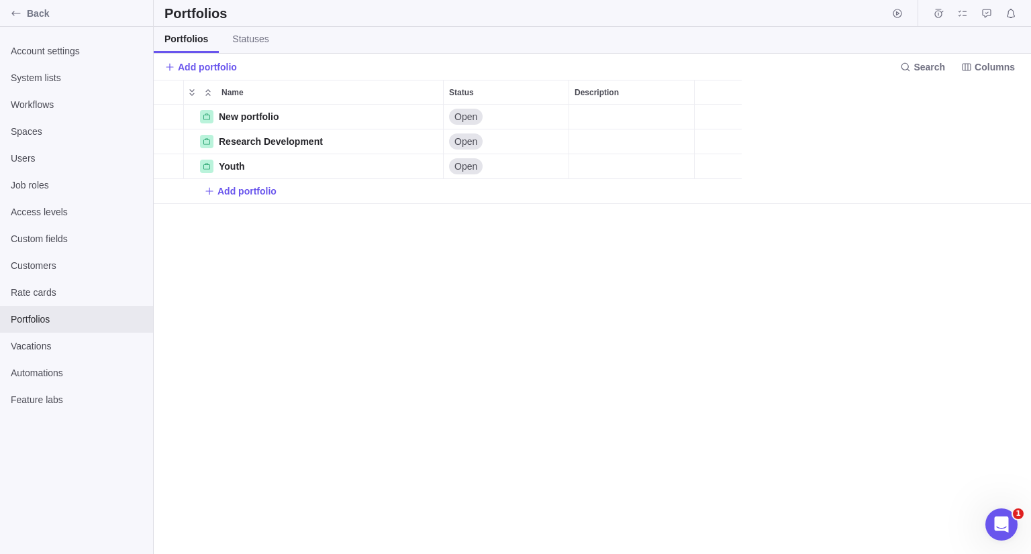
scroll to position [439, 867]
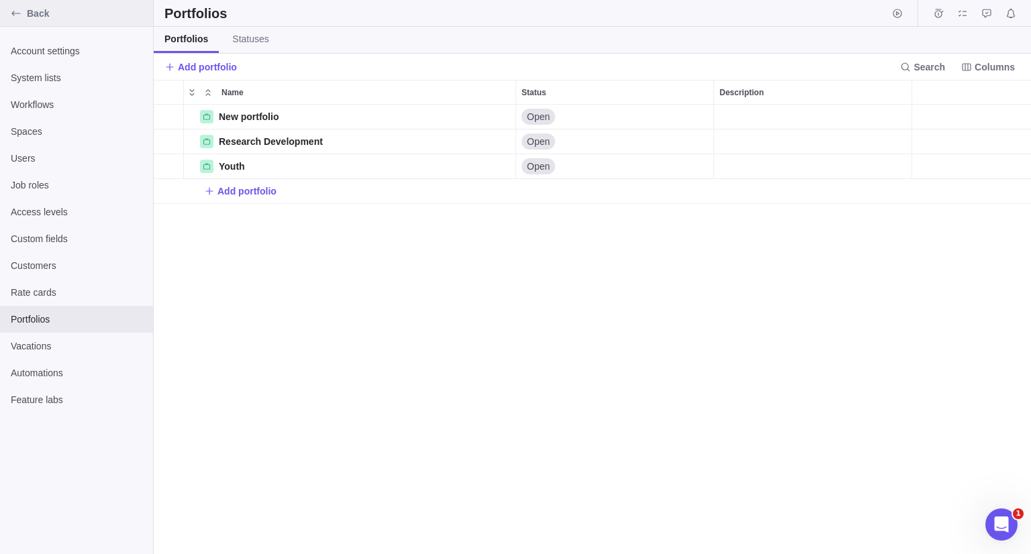
click at [72, 24] on div "Back" at bounding box center [76, 13] width 153 height 27
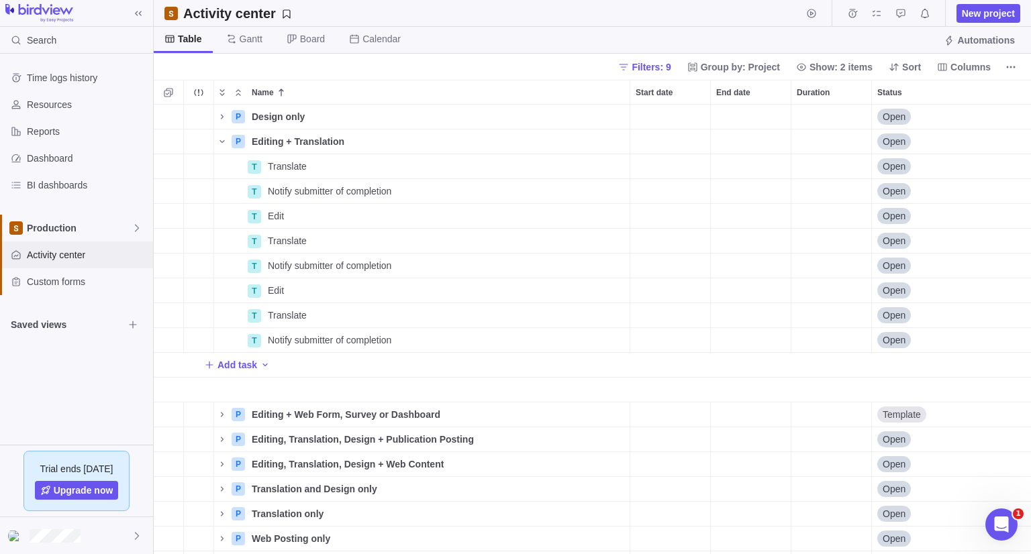
scroll to position [439, 867]
click at [598, 107] on span "Details" at bounding box center [580, 116] width 55 height 19
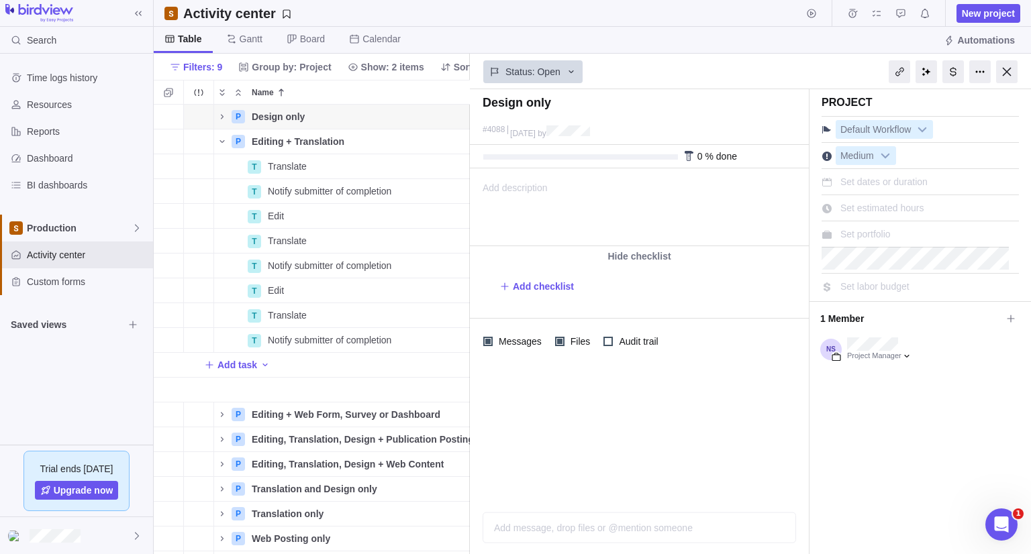
click at [894, 235] on div "Set portfolio" at bounding box center [865, 234] width 60 height 19
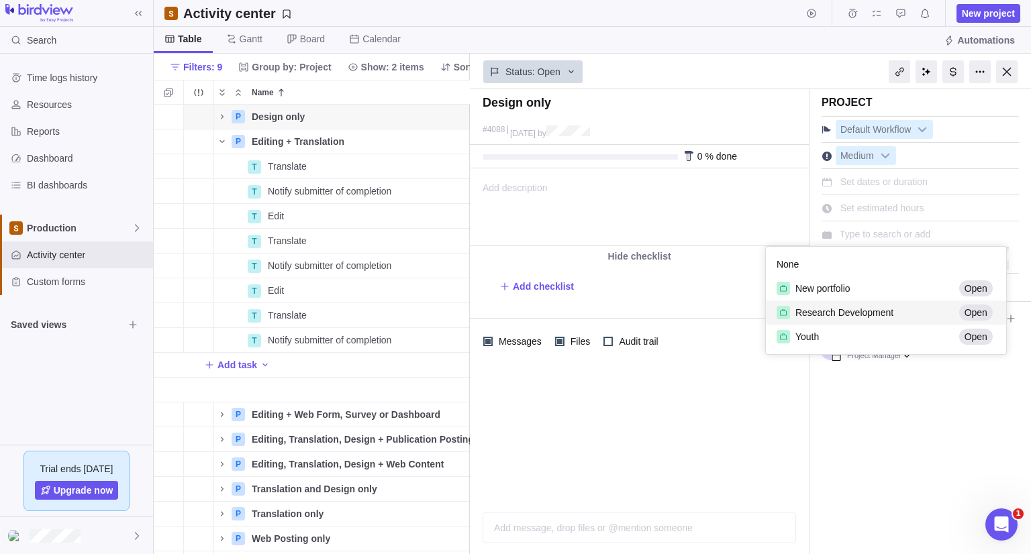
click at [868, 307] on span "Research Development" at bounding box center [844, 312] width 98 height 13
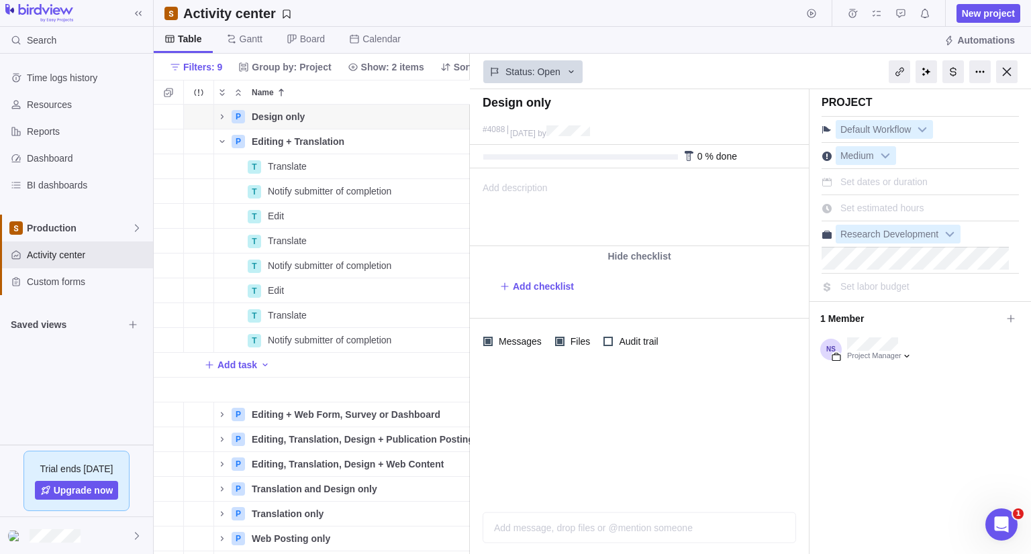
click at [904, 462] on div "Project Default Workflow Medium Set dates or duration Set estimated hours Resea…" at bounding box center [919, 321] width 221 height 465
drag, startPoint x: 1006, startPoint y: 73, endPoint x: 849, endPoint y: 108, distance: 160.8
click at [1006, 74] on div at bounding box center [1006, 71] width 21 height 23
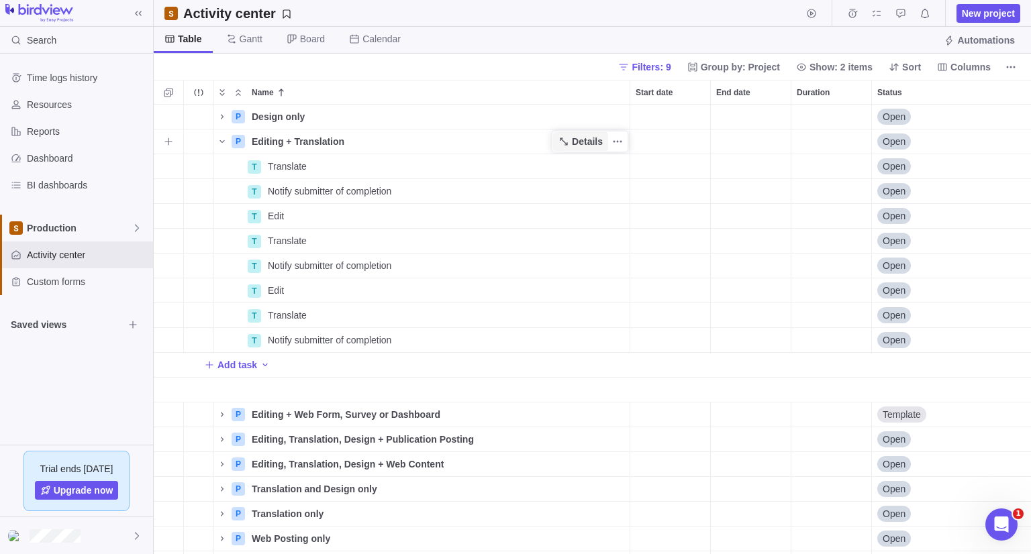
click at [568, 135] on span "Details" at bounding box center [580, 141] width 55 height 19
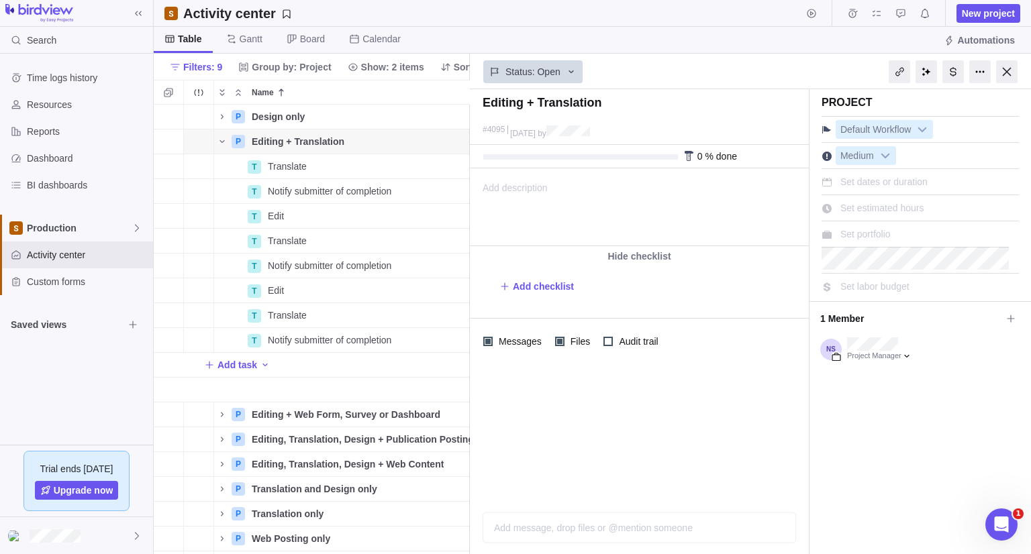
click at [883, 229] on span "Set portfolio" at bounding box center [865, 234] width 50 height 11
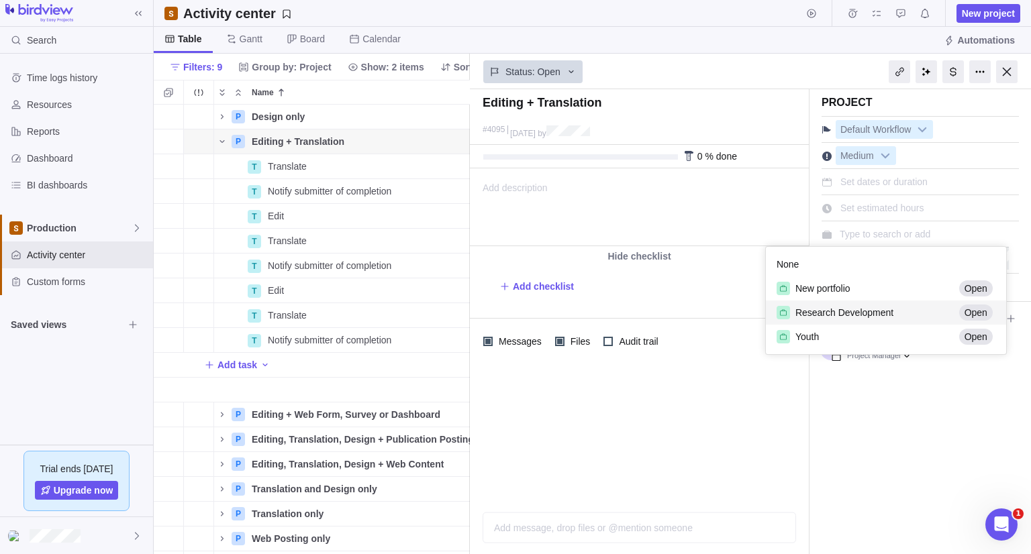
click at [862, 316] on span "Research Development" at bounding box center [844, 312] width 98 height 13
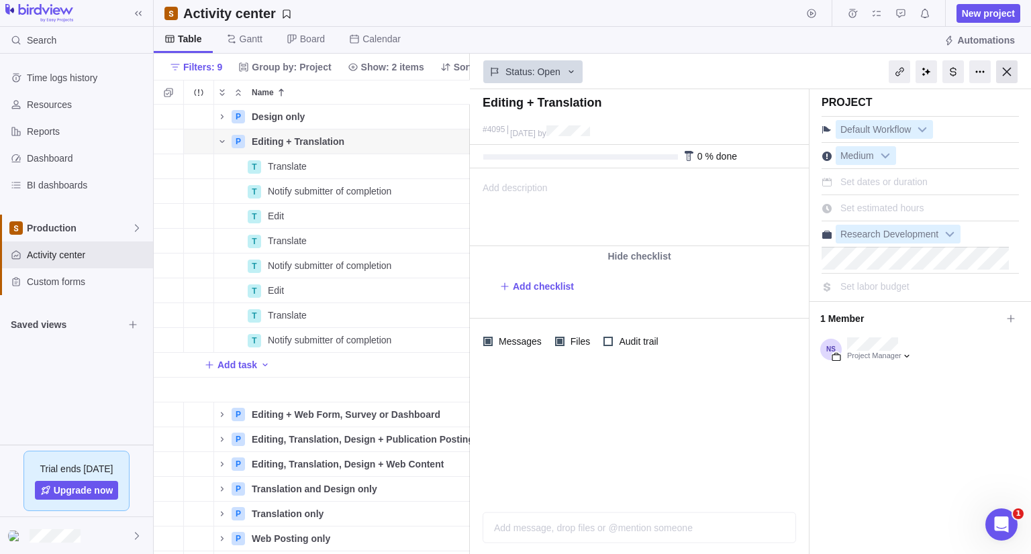
click at [1006, 70] on div at bounding box center [1006, 71] width 21 height 23
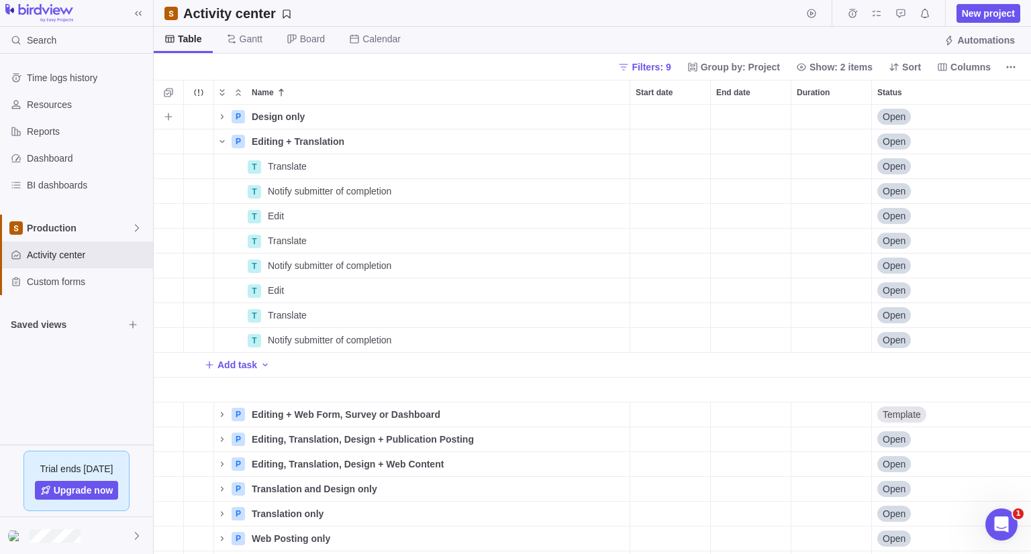
scroll to position [439, 867]
click at [223, 142] on icon "Name" at bounding box center [221, 141] width 5 height 3
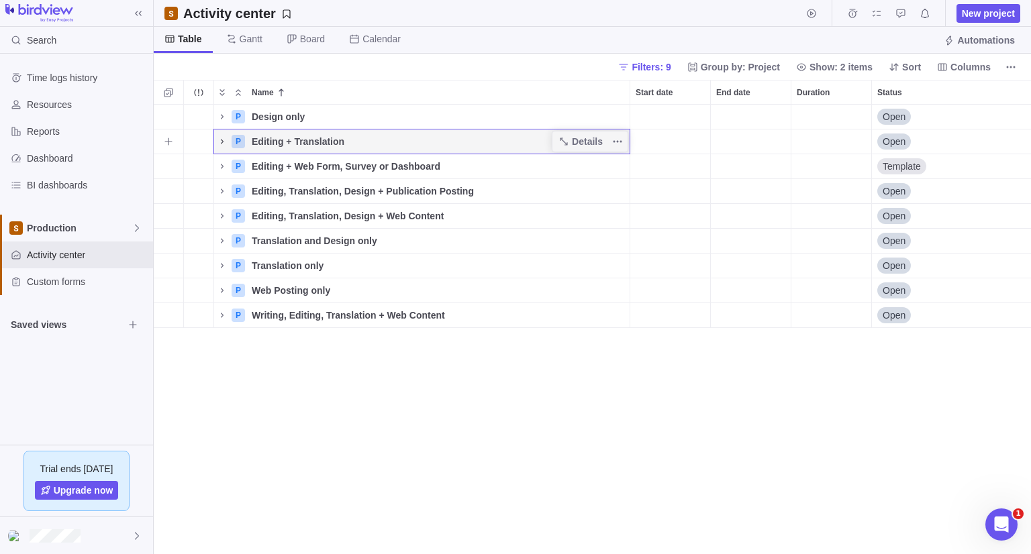
click at [223, 141] on icon "Name" at bounding box center [222, 141] width 3 height 5
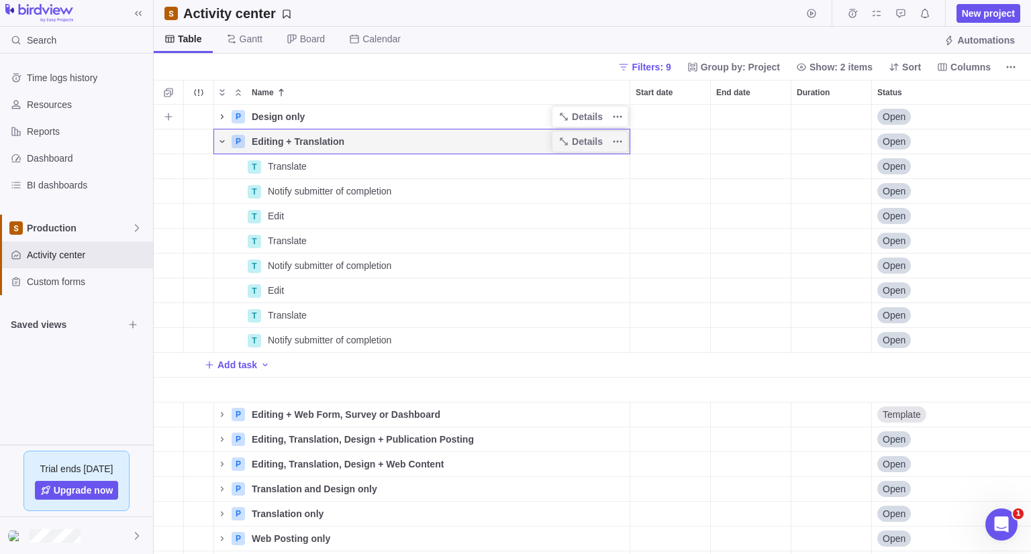
click at [219, 119] on icon "Name" at bounding box center [222, 116] width 11 height 11
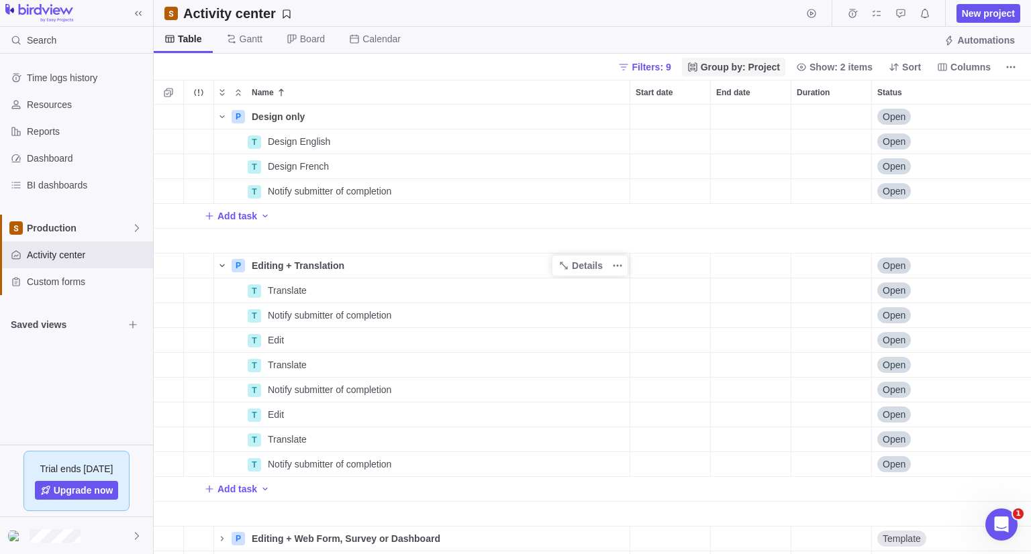
click at [747, 68] on span "Group by: Project" at bounding box center [739, 66] width 79 height 13
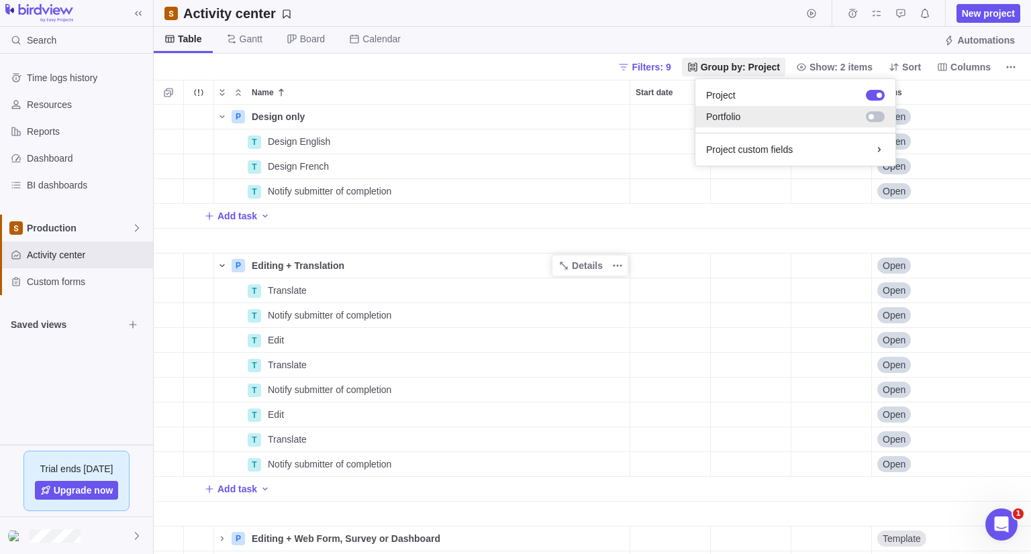
click at [756, 112] on div at bounding box center [812, 116] width 144 height 13
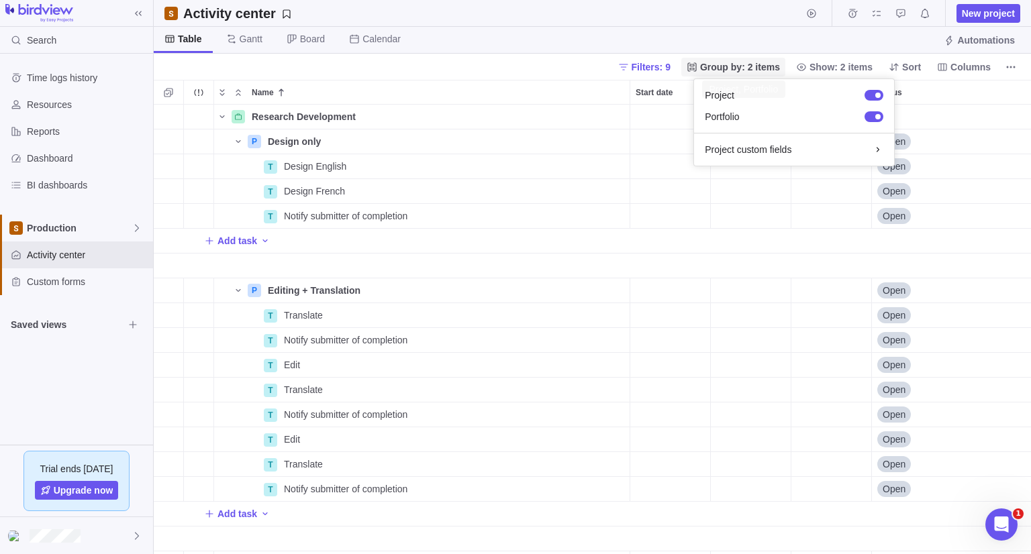
click at [751, 64] on span "Group by: 2 items" at bounding box center [740, 66] width 80 height 13
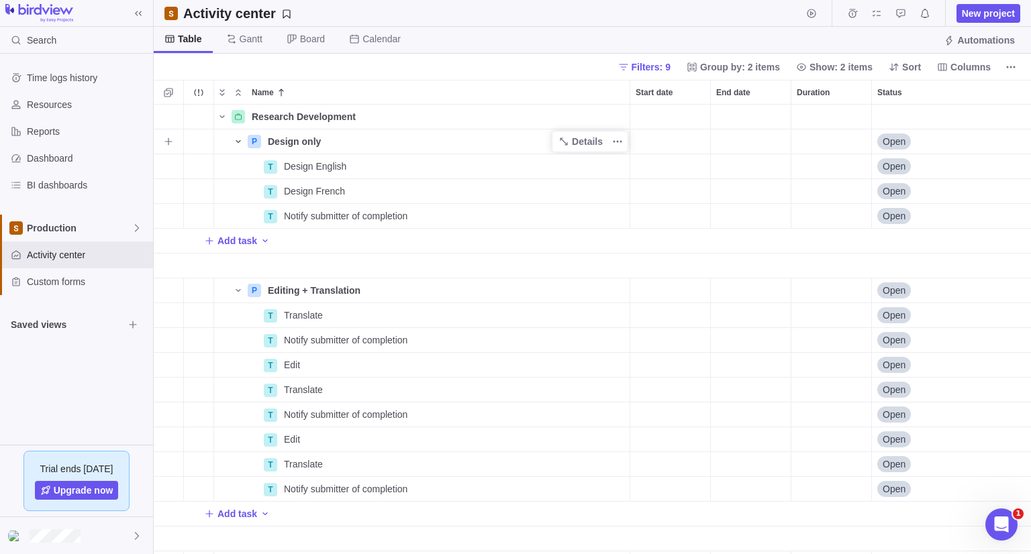
click at [239, 140] on icon "Name" at bounding box center [238, 141] width 11 height 11
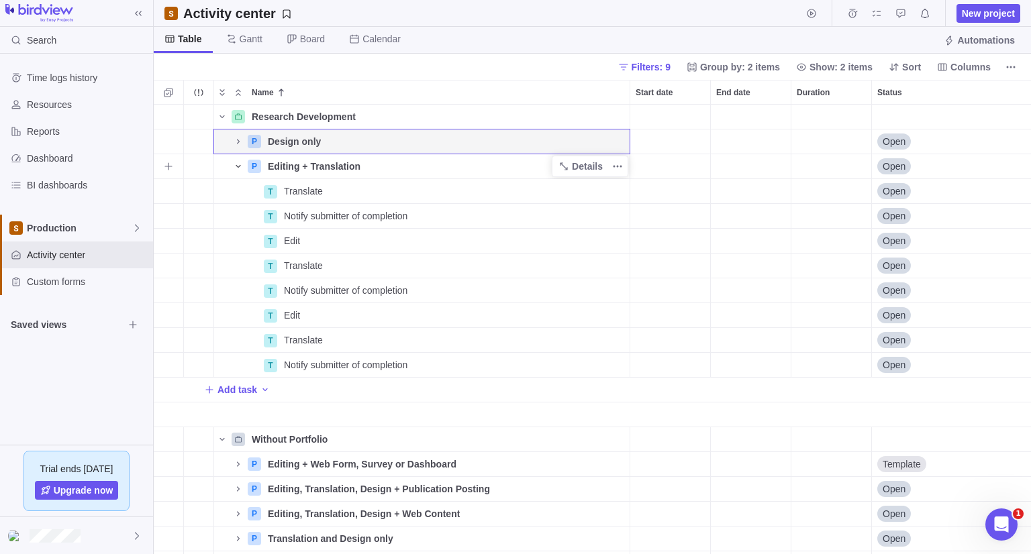
click at [236, 168] on icon "Name" at bounding box center [238, 166] width 11 height 11
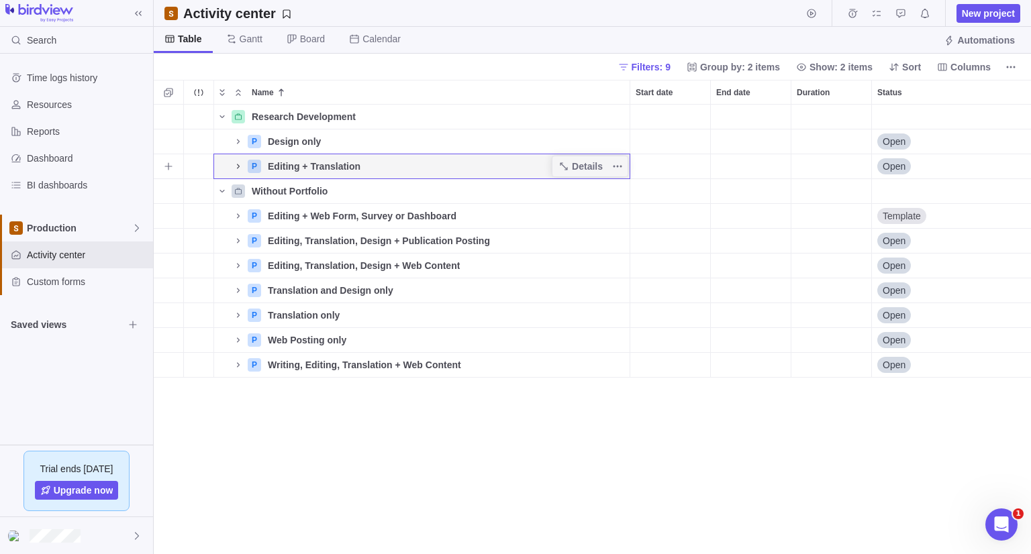
click at [237, 167] on icon "Name" at bounding box center [238, 166] width 11 height 11
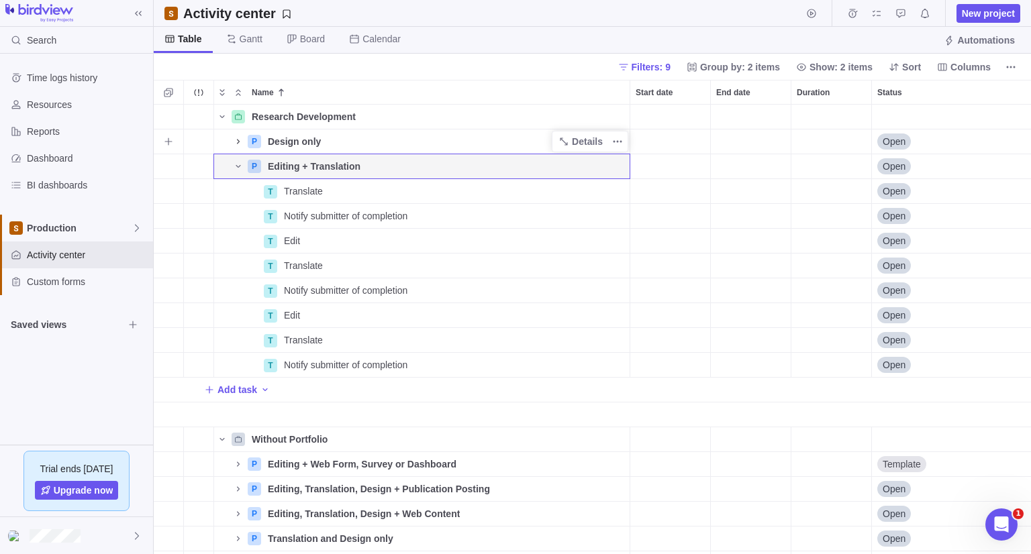
click at [238, 144] on icon "Name" at bounding box center [238, 141] width 11 height 11
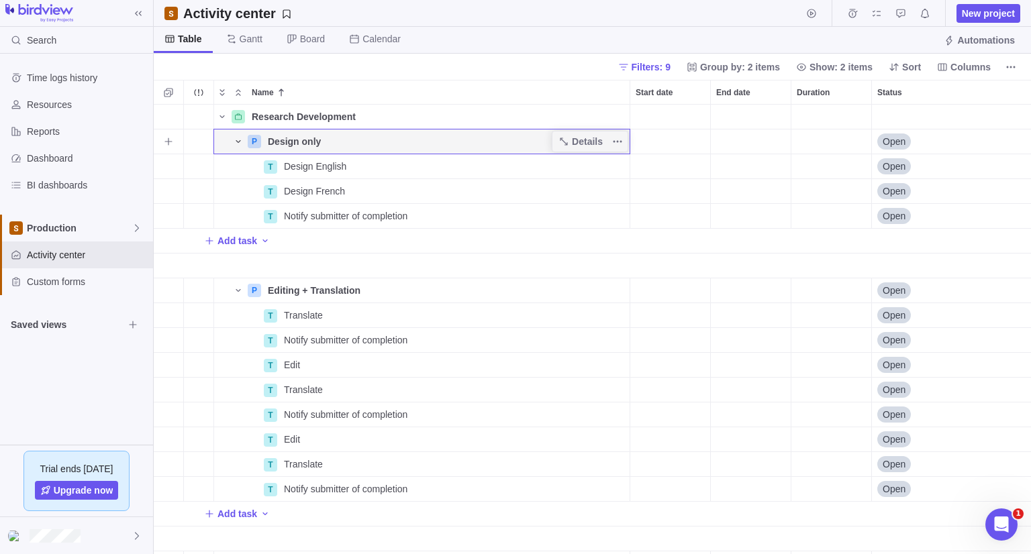
click at [235, 142] on icon "Name" at bounding box center [238, 141] width 11 height 11
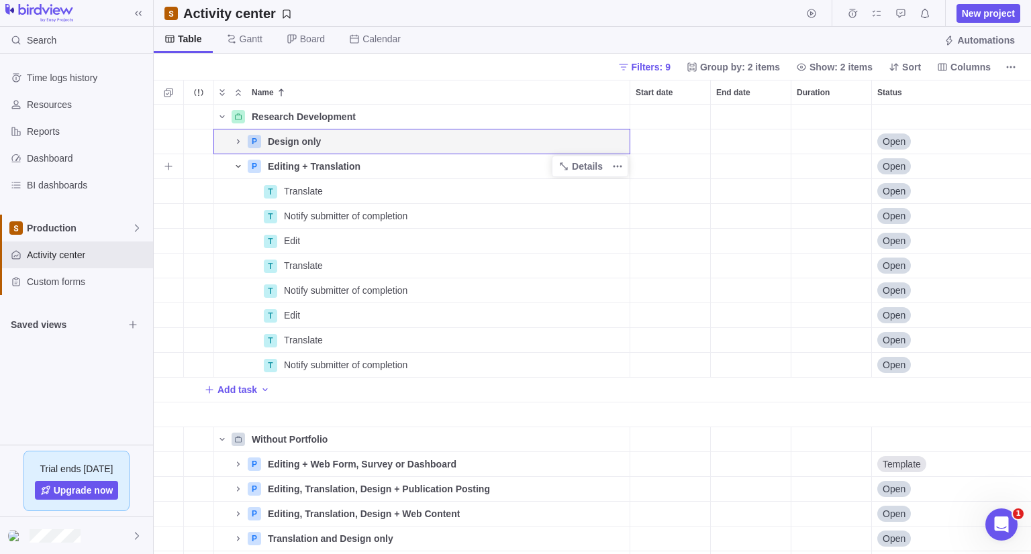
click at [240, 167] on icon "Name" at bounding box center [238, 166] width 11 height 11
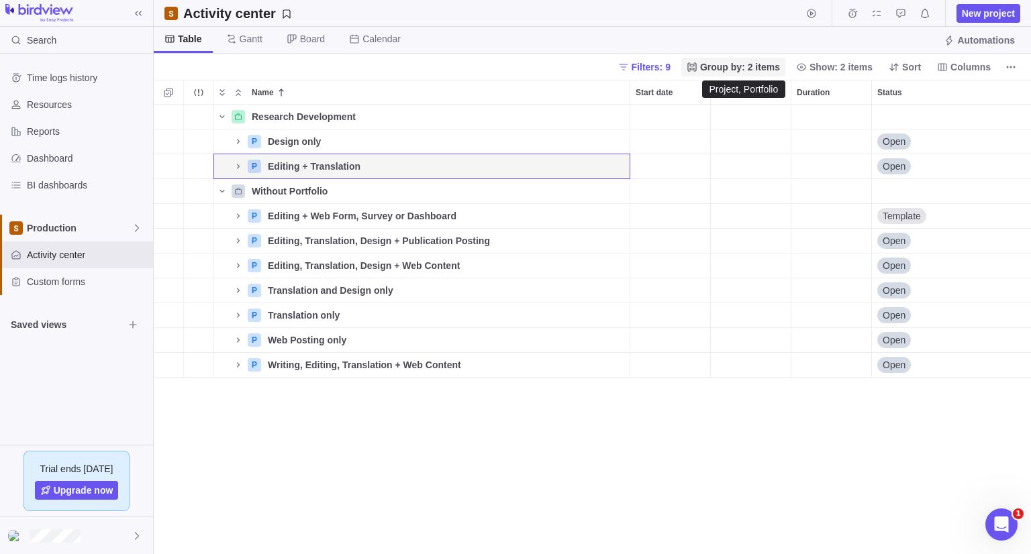
click at [753, 68] on span "Group by: 2 items" at bounding box center [740, 66] width 80 height 13
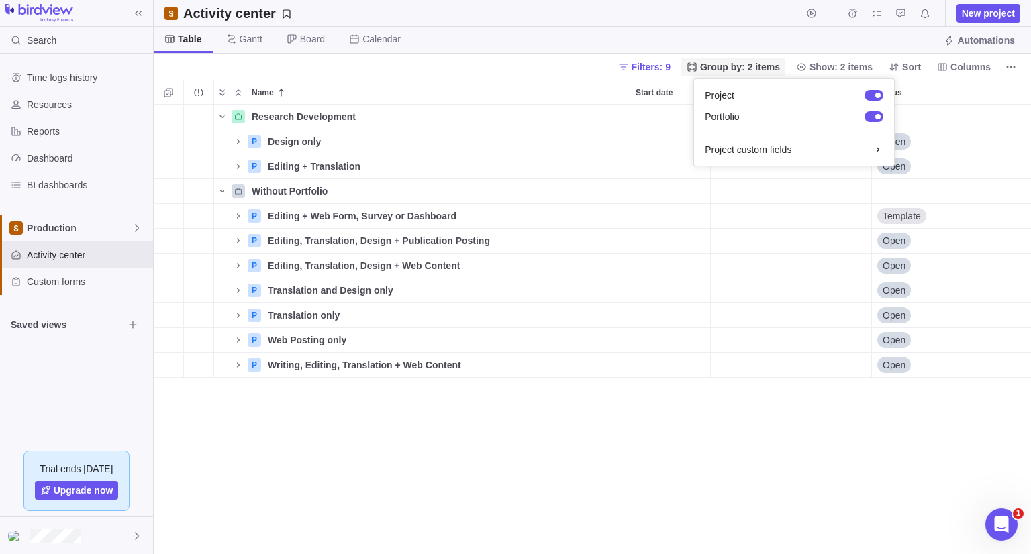
click at [753, 68] on span "Group by: 2 items" at bounding box center [740, 66] width 80 height 13
click at [662, 71] on span "Filters: 9" at bounding box center [650, 66] width 39 height 13
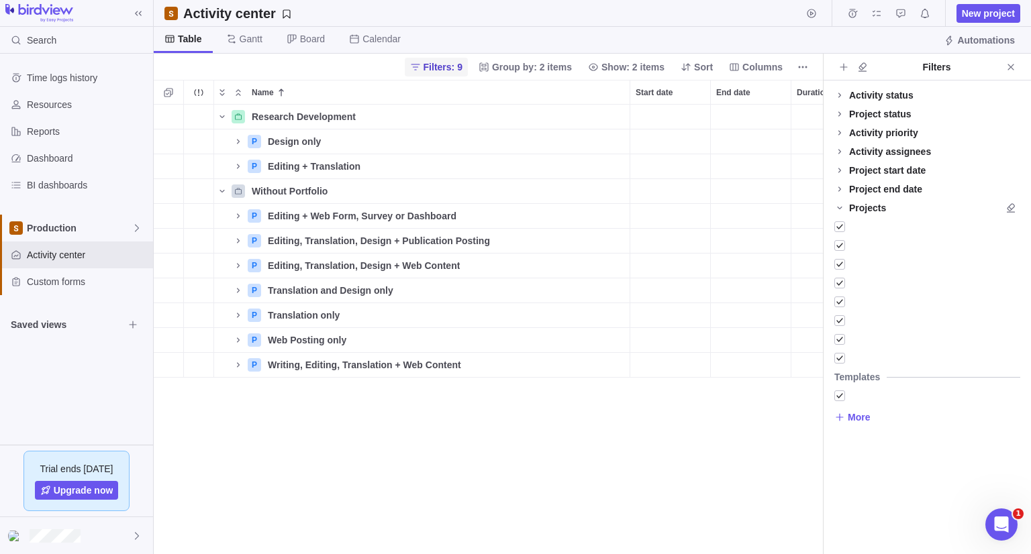
scroll to position [439, 658]
click at [843, 353] on div at bounding box center [839, 358] width 11 height 19
click at [1017, 60] on span "Close" at bounding box center [1010, 67] width 19 height 19
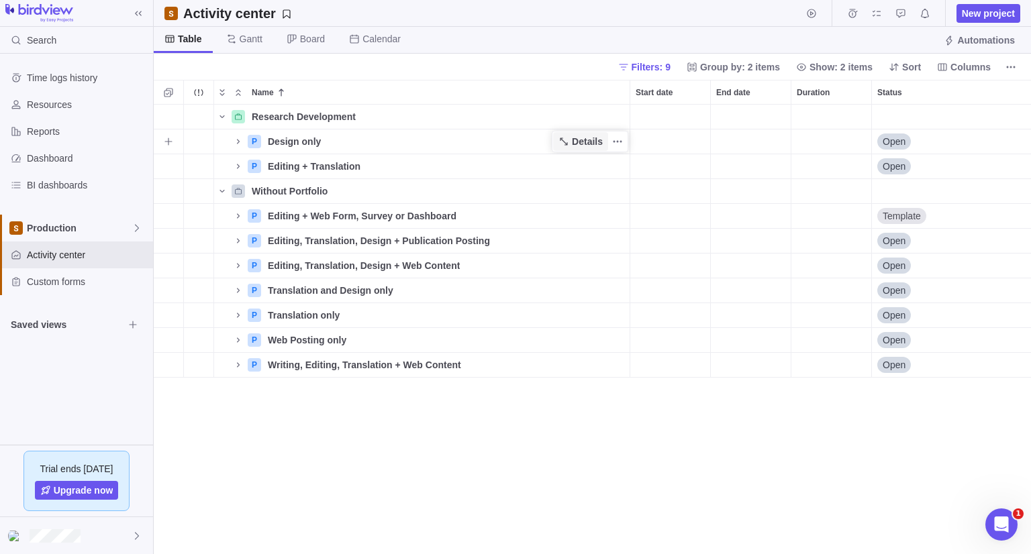
click at [571, 135] on span "Details" at bounding box center [580, 141] width 55 height 19
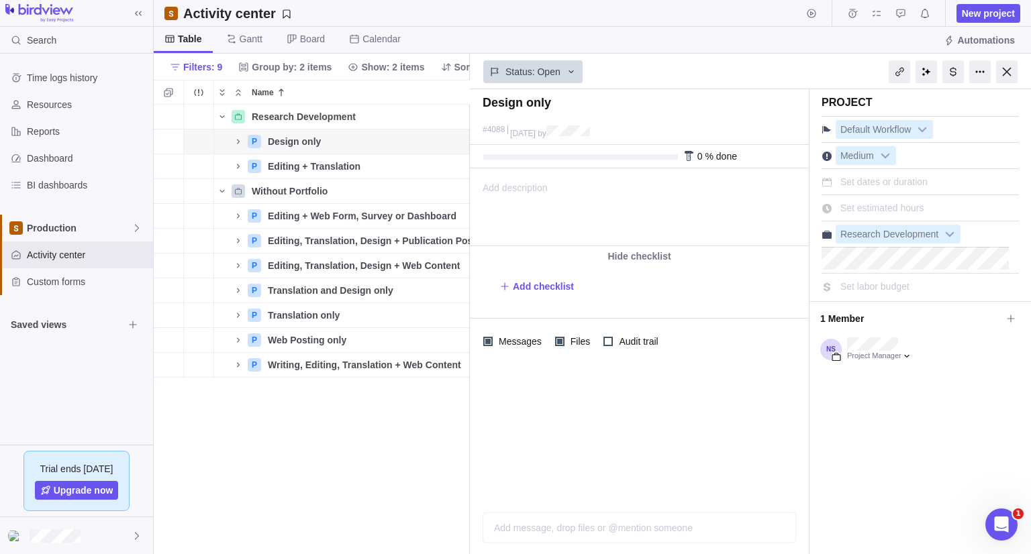
click at [737, 73] on div "Status: Open" at bounding box center [639, 70] width 339 height 31
drag, startPoint x: 1008, startPoint y: 68, endPoint x: 984, endPoint y: 79, distance: 26.4
click at [1008, 68] on div at bounding box center [1006, 71] width 21 height 23
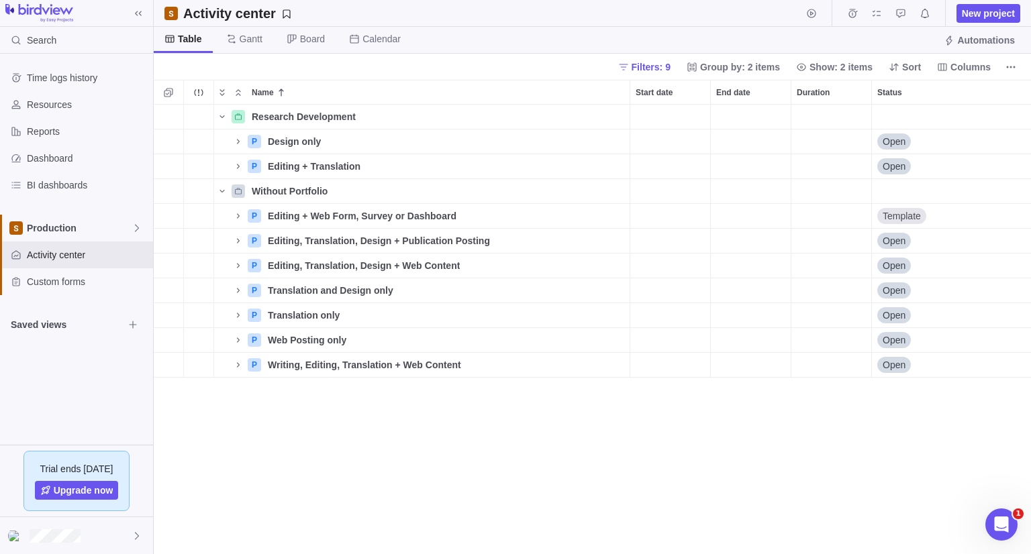
scroll to position [439, 867]
click at [239, 143] on icon "Name" at bounding box center [238, 141] width 11 height 11
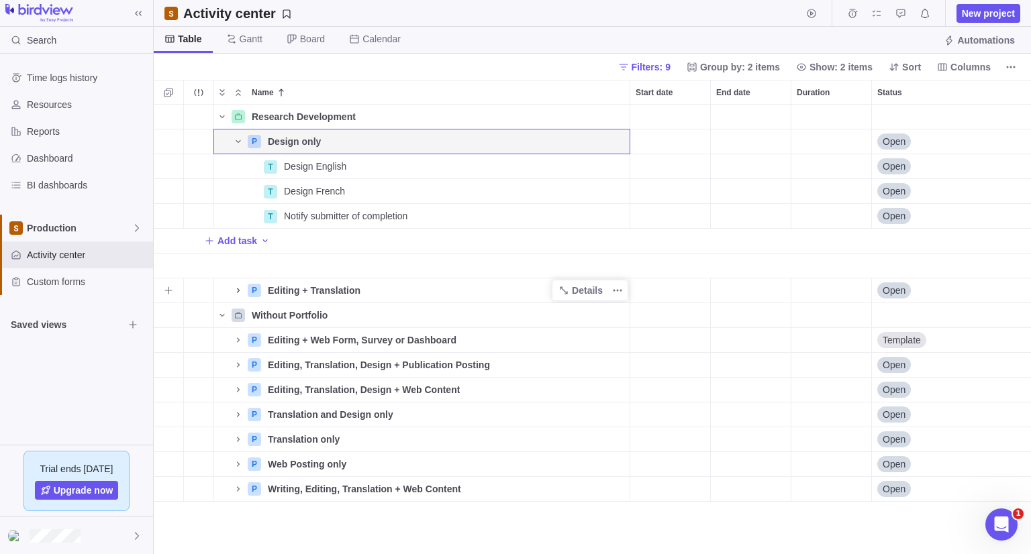
click at [236, 293] on icon "Name" at bounding box center [238, 290] width 11 height 11
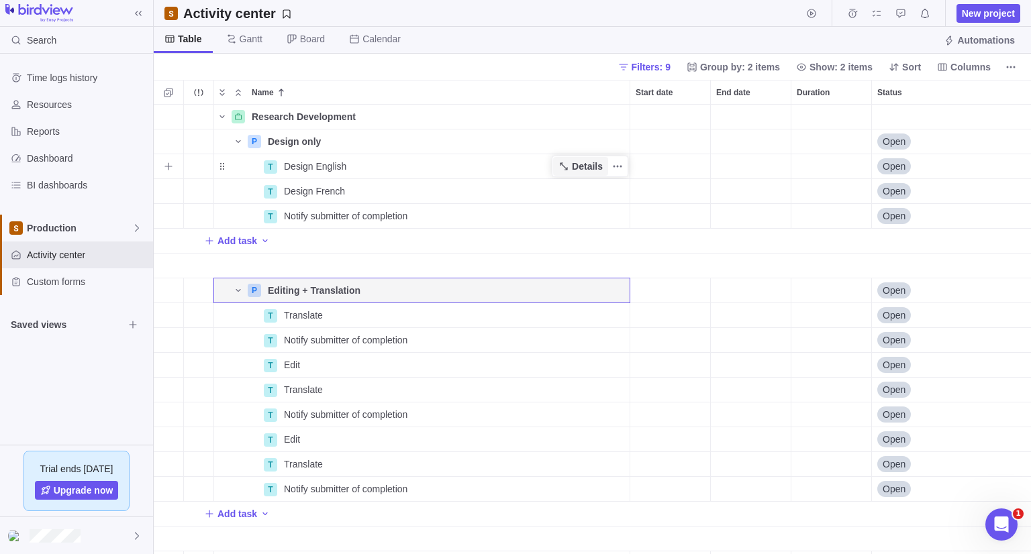
click at [584, 167] on span "Details" at bounding box center [587, 166] width 31 height 13
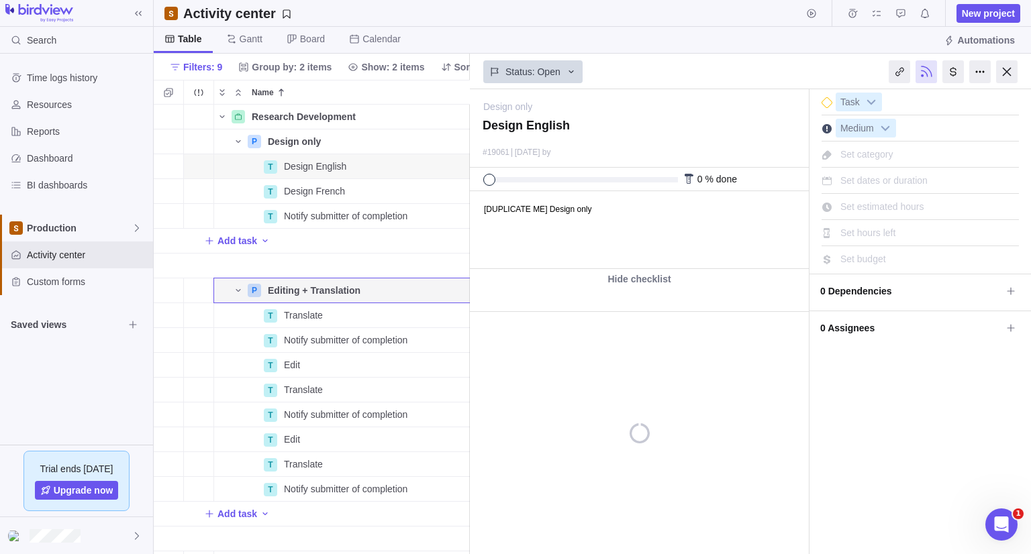
scroll to position [0, 170]
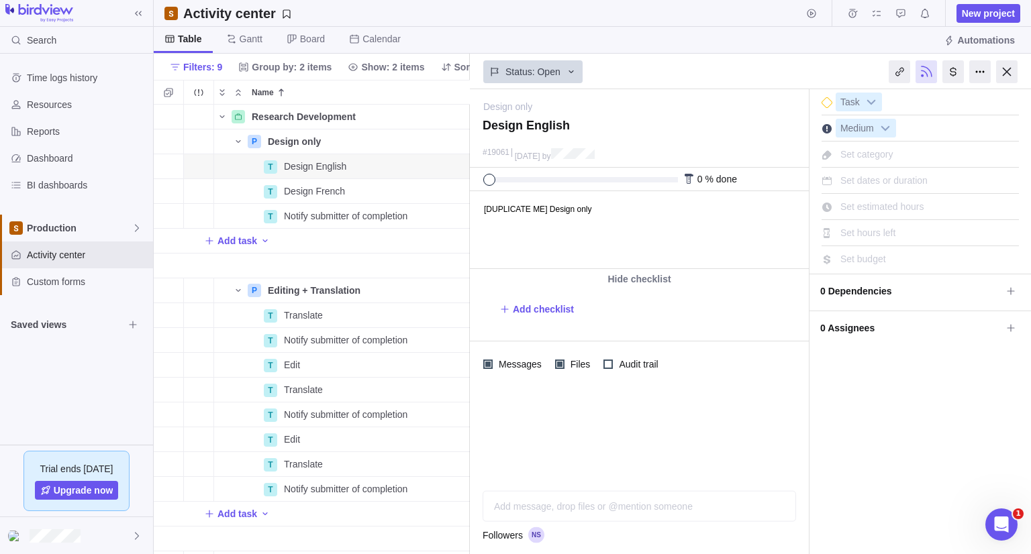
drag, startPoint x: 1002, startPoint y: 288, endPoint x: 990, endPoint y: 299, distance: 16.6
click at [1005, 289] on icon at bounding box center [1010, 291] width 11 height 11
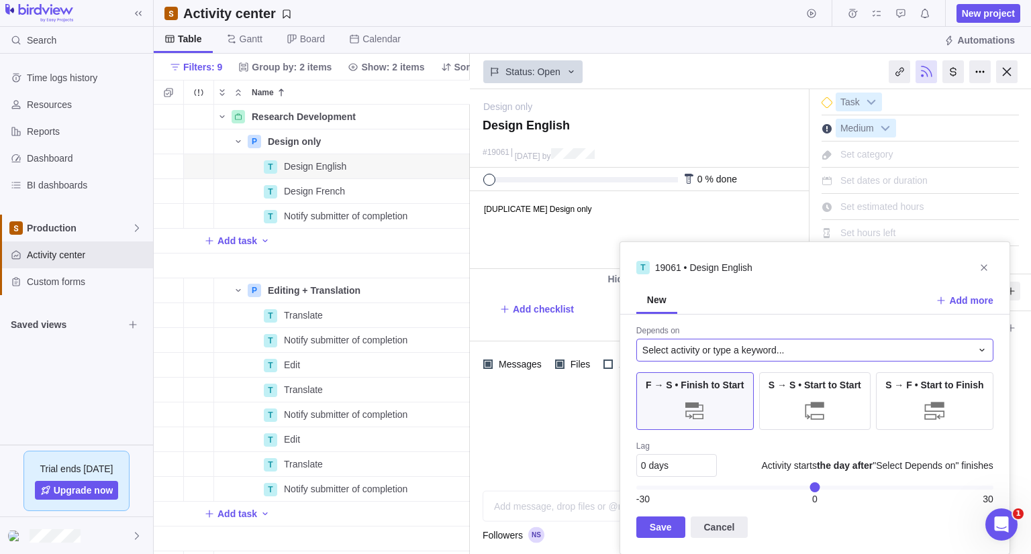
click at [785, 351] on div "Select activity or type a keyword..." at bounding box center [806, 350] width 329 height 13
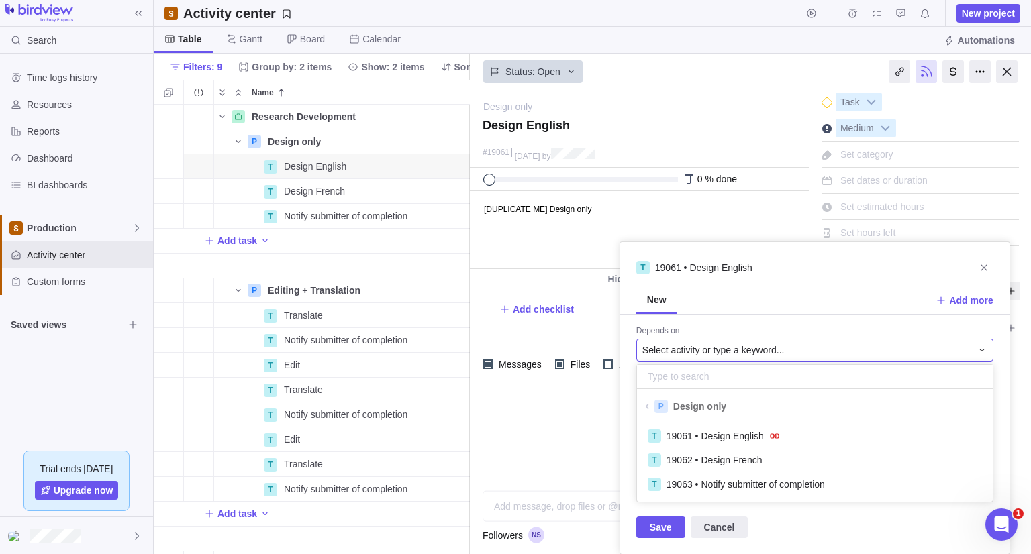
scroll to position [72, 346]
click at [649, 405] on span at bounding box center [647, 406] width 13 height 7
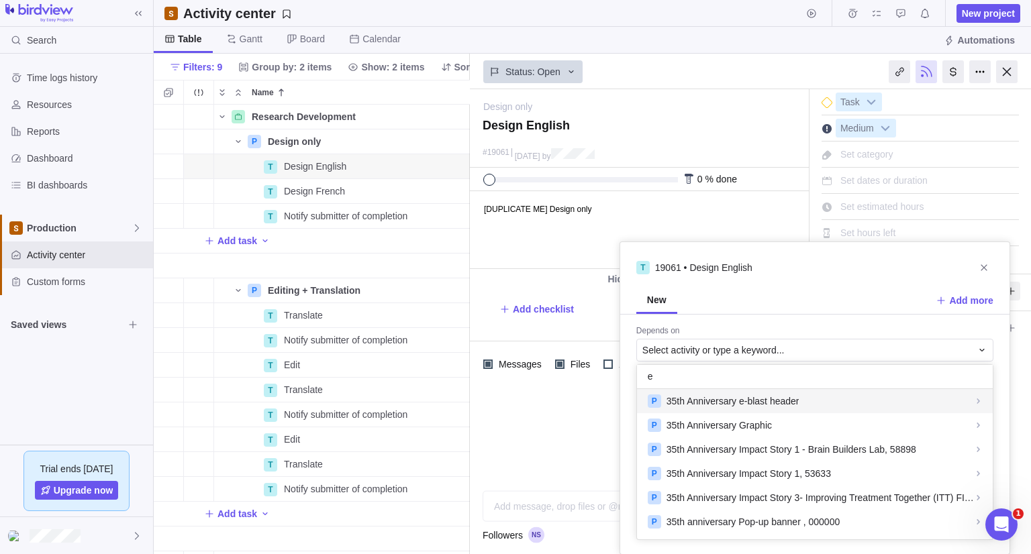
scroll to position [0, 0]
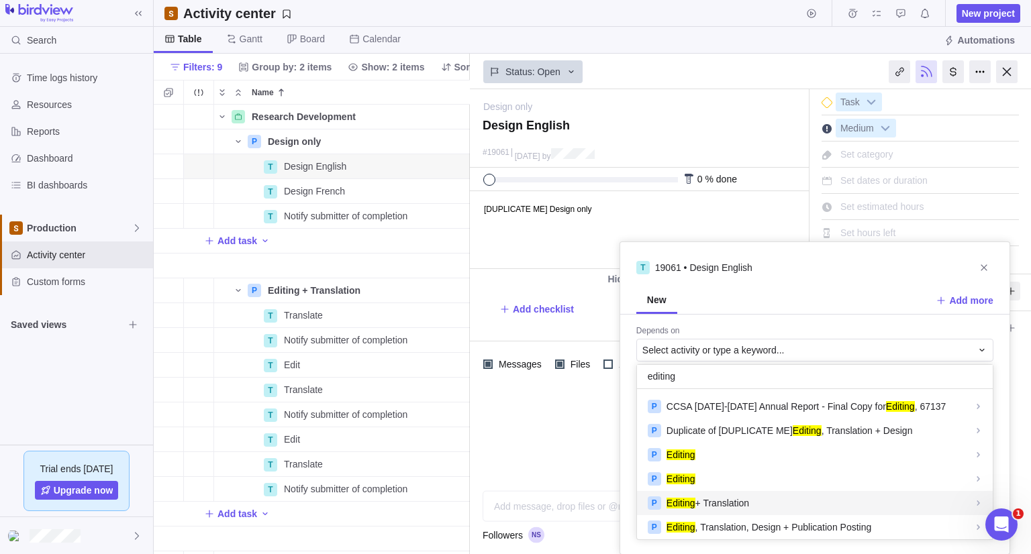
type input "editing"
click at [739, 501] on span "Editing + Translation" at bounding box center [707, 503] width 83 height 13
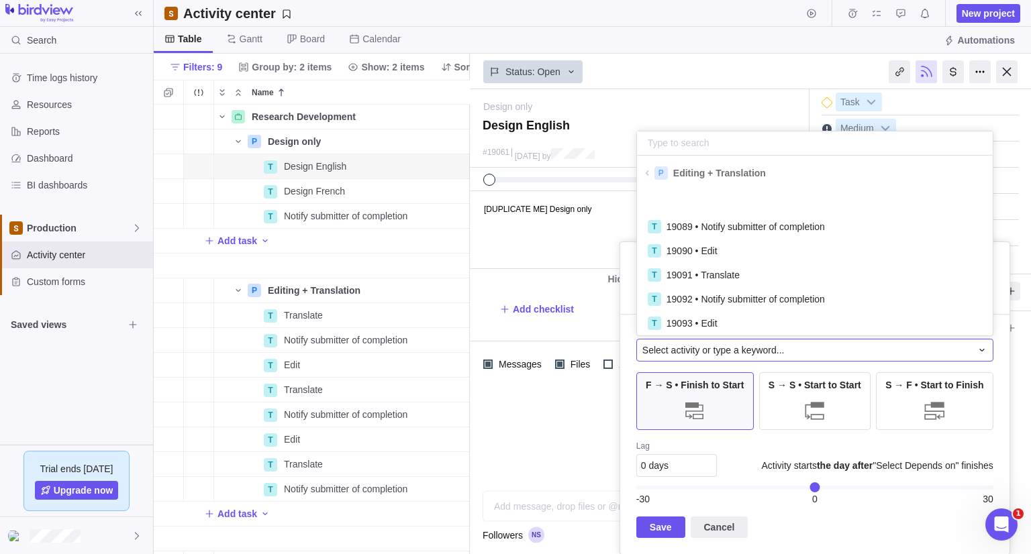
scroll to position [54, 0]
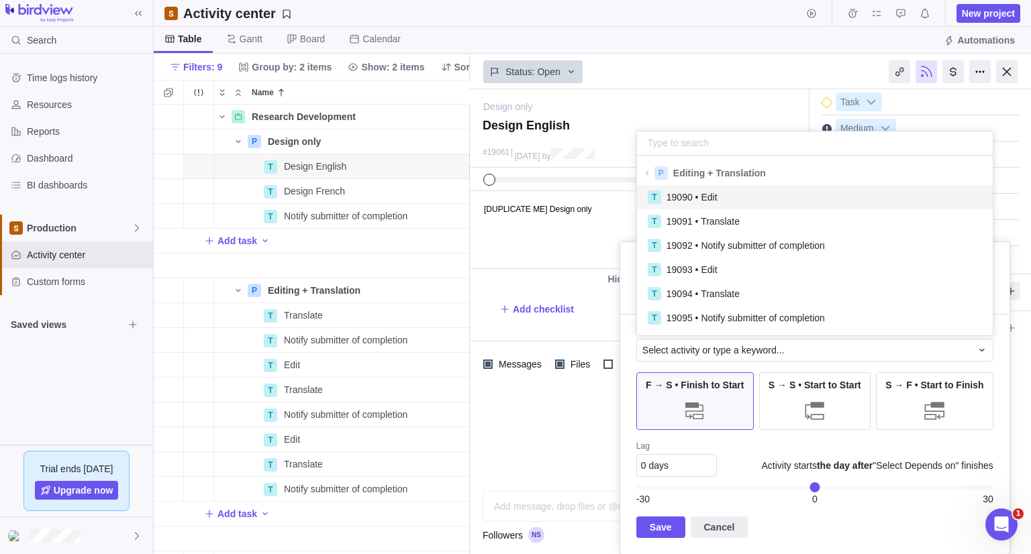
click at [110, 233] on body "Search Time logs history Resources Reports Dashboard BI dashboards Production A…" at bounding box center [515, 277] width 1031 height 554
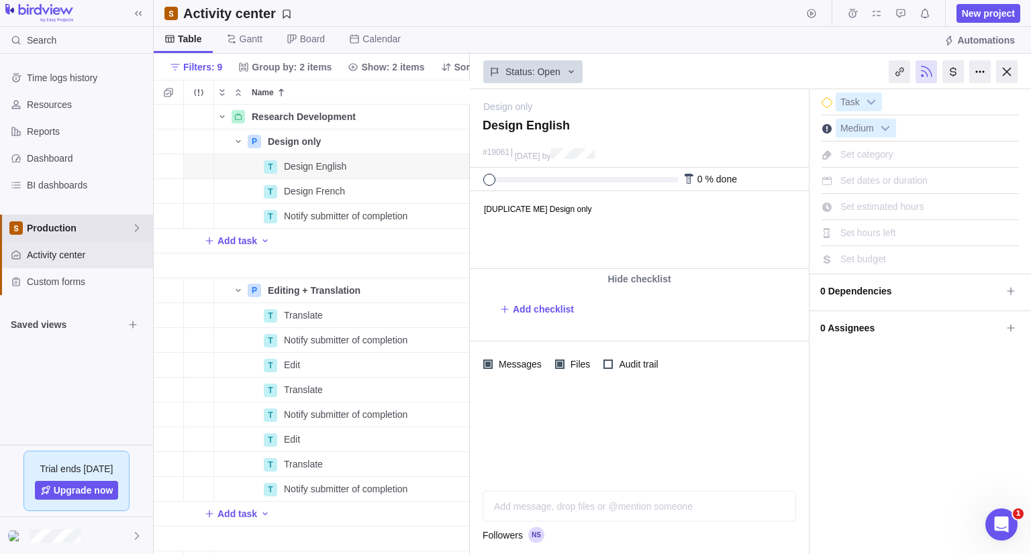
click at [109, 226] on span "Production" at bounding box center [79, 227] width 105 height 13
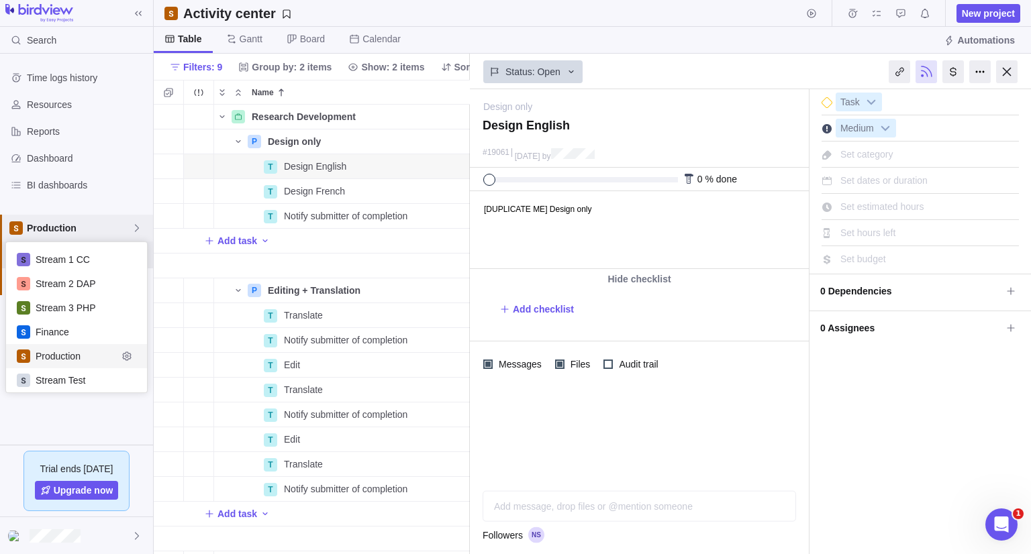
scroll to position [140, 131]
click at [107, 224] on span "Production" at bounding box center [79, 227] width 105 height 13
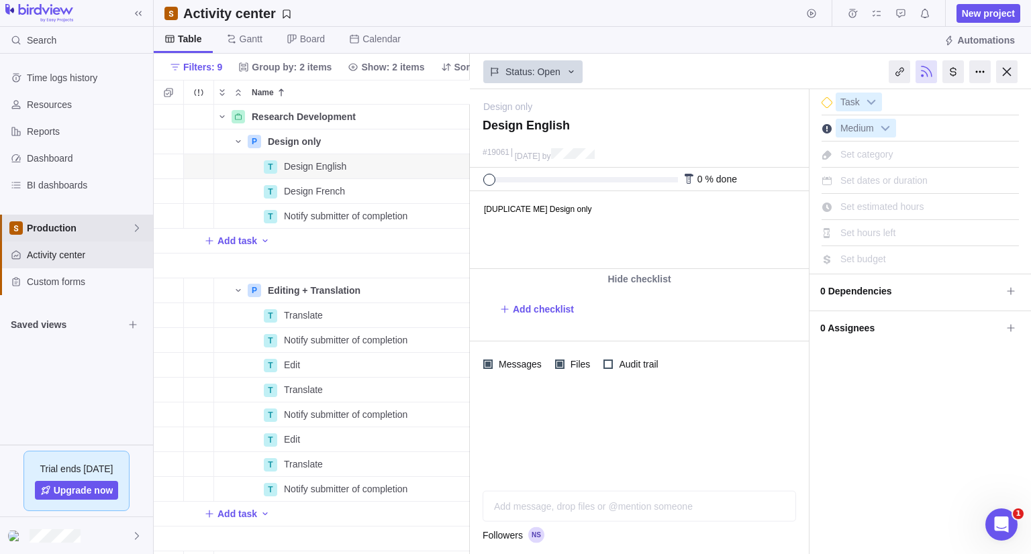
click at [80, 238] on div "Production" at bounding box center [76, 228] width 153 height 27
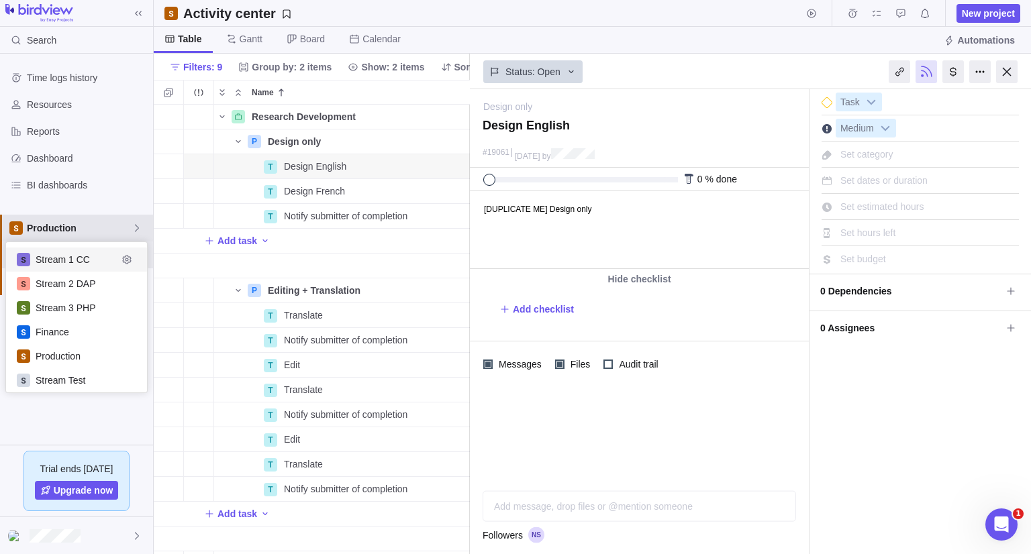
click at [87, 231] on span "Production" at bounding box center [79, 227] width 105 height 13
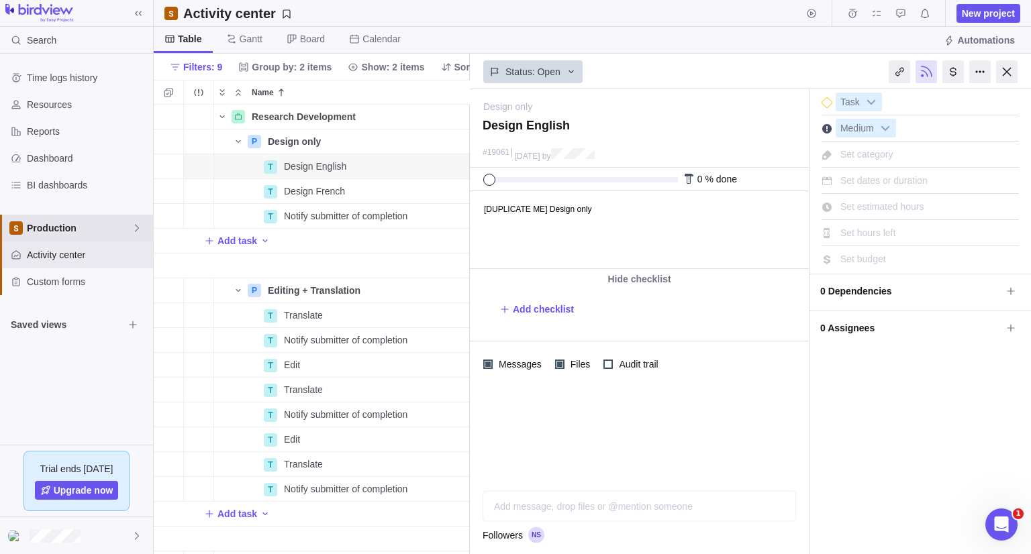
click at [87, 231] on span "Production" at bounding box center [79, 227] width 105 height 13
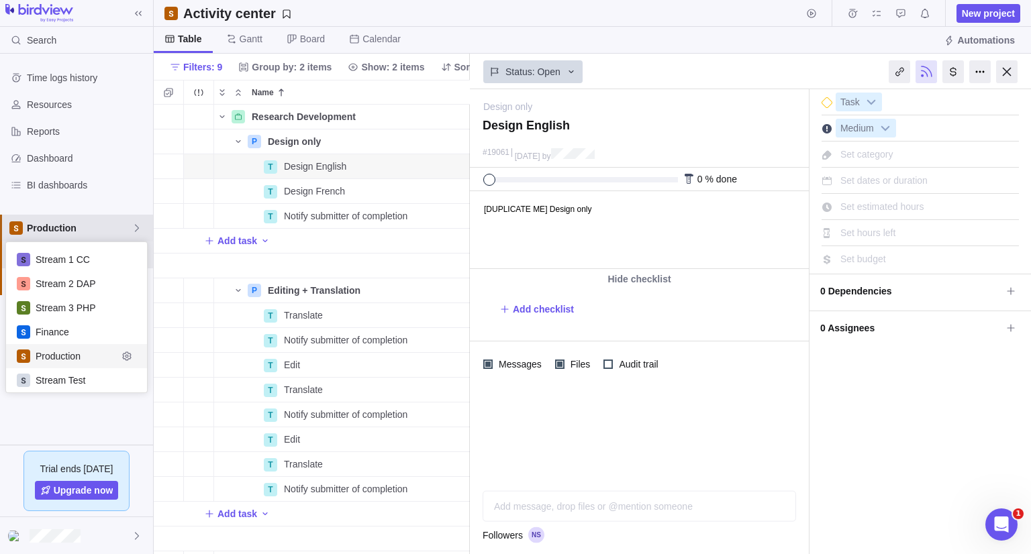
click at [87, 231] on span "Production" at bounding box center [79, 227] width 105 height 13
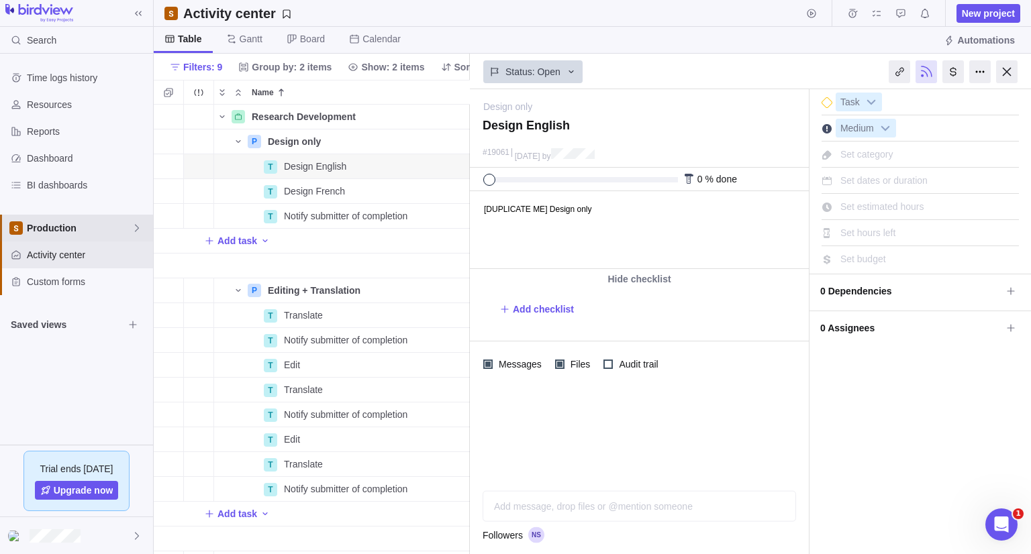
click at [59, 224] on span "Production" at bounding box center [79, 227] width 105 height 13
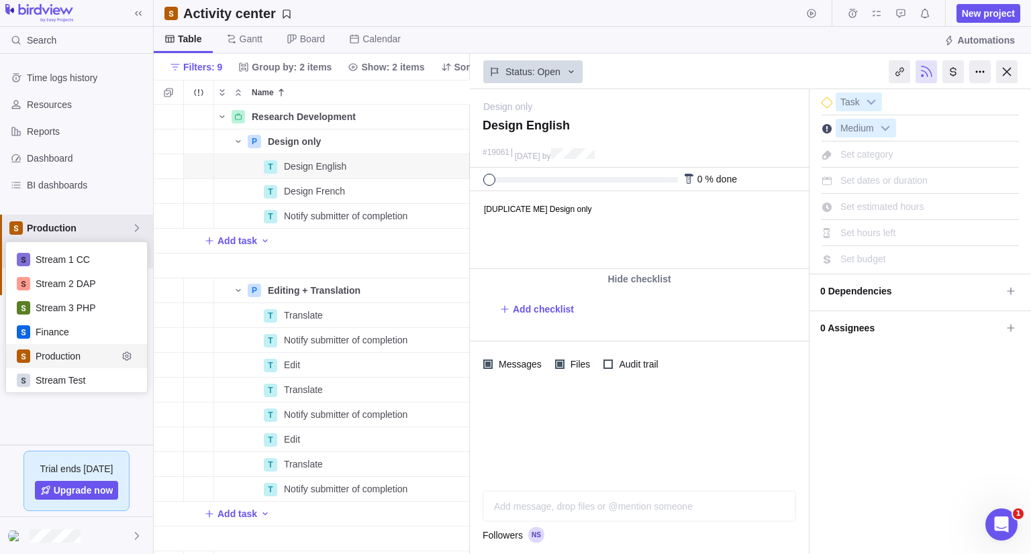
click at [451, 13] on body "Search Time logs history Resources Reports Dashboard BI dashboards Production A…" at bounding box center [515, 277] width 1031 height 554
